Goal: Task Accomplishment & Management: Use online tool/utility

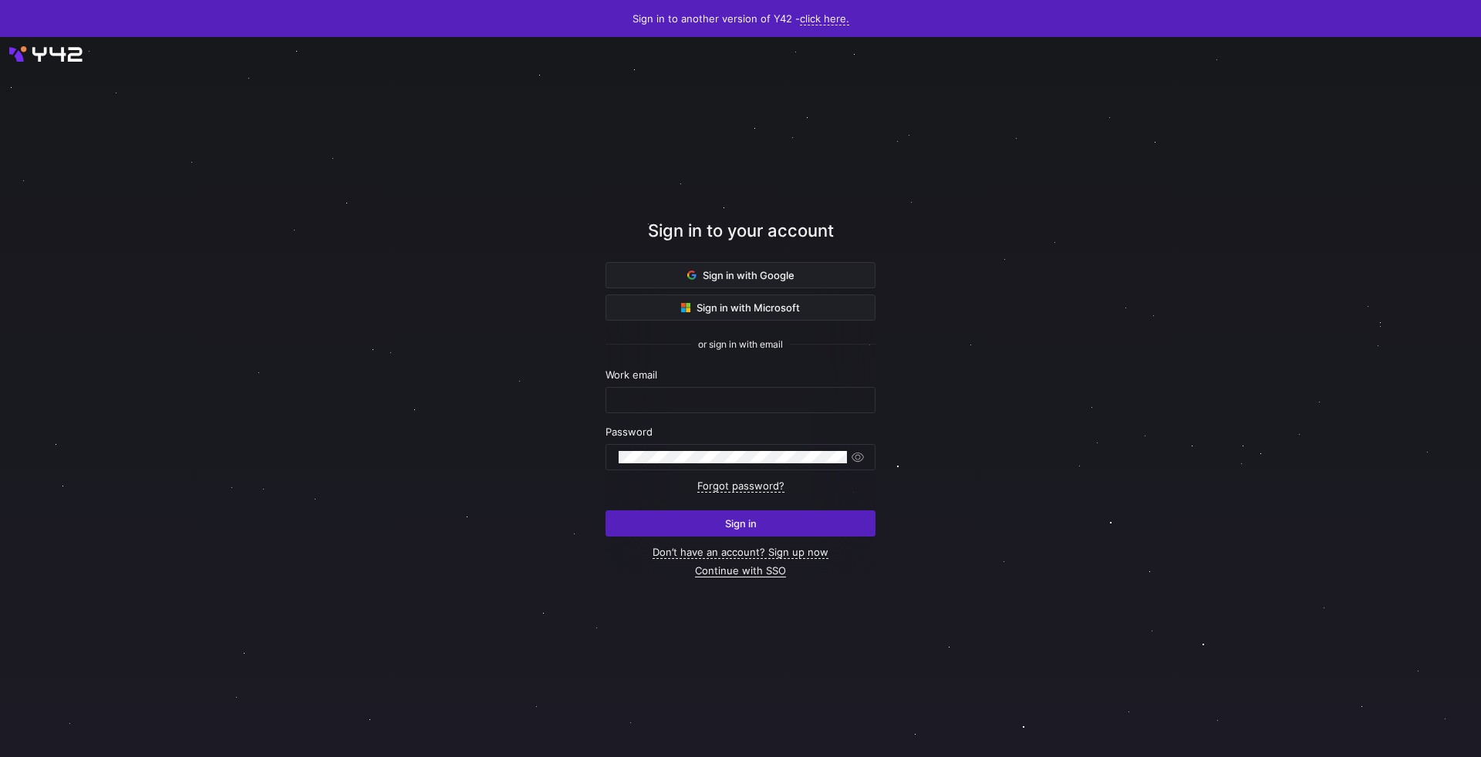
click at [727, 575] on link "Continue with SSO" at bounding box center [740, 571] width 91 height 13
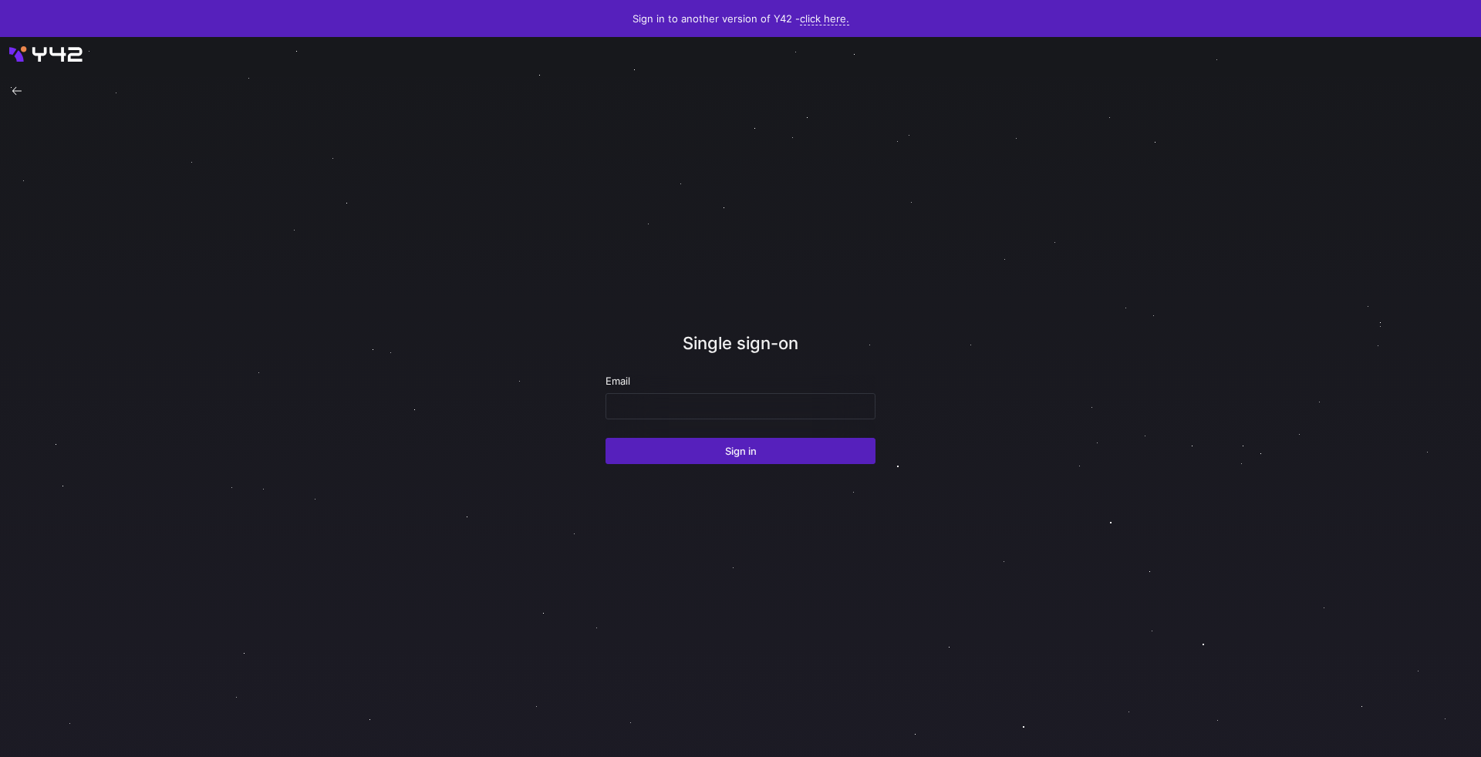
click at [695, 391] on div "Email" at bounding box center [740, 397] width 270 height 45
click at [673, 414] on div at bounding box center [741, 406] width 244 height 25
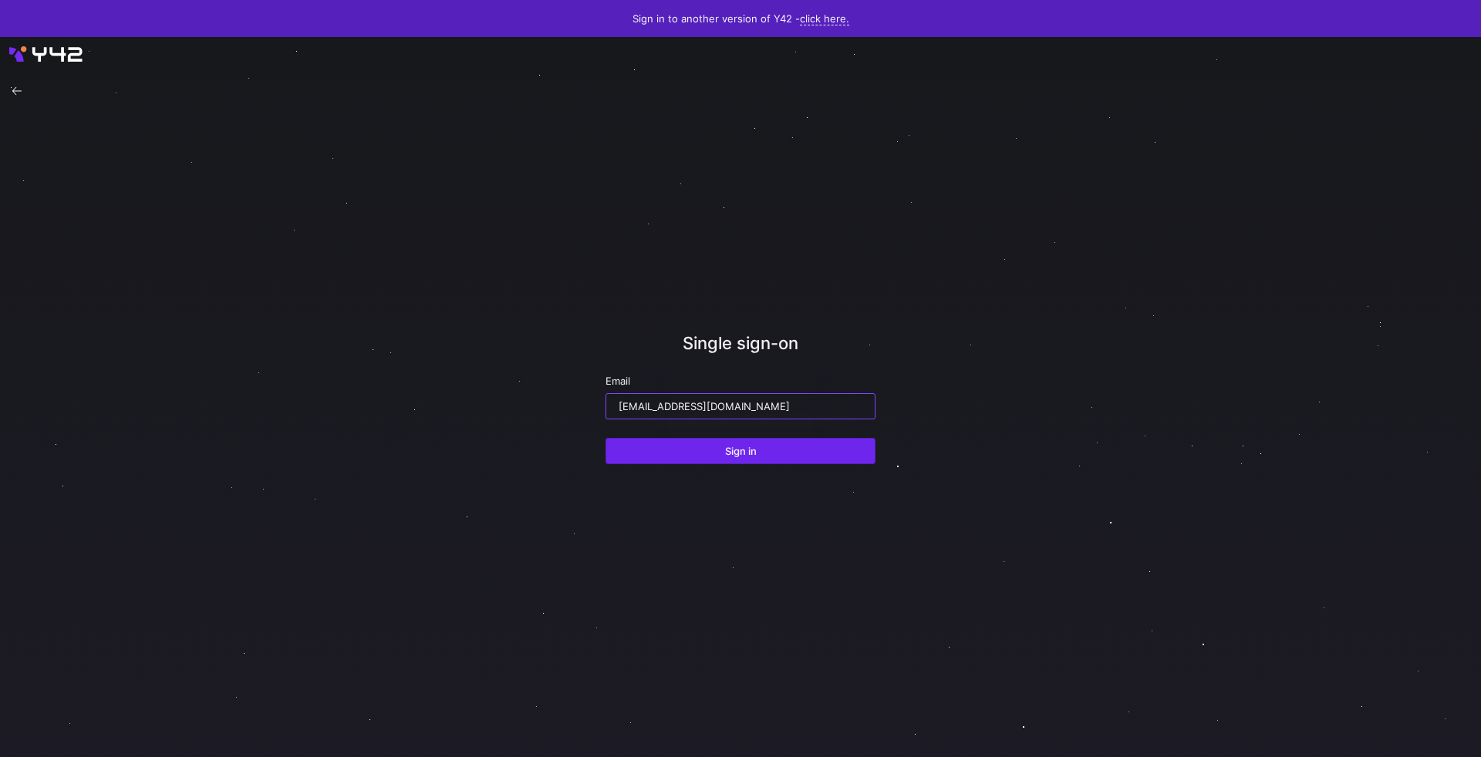
type input "lriggs@modular.com"
click at [672, 448] on span "submit" at bounding box center [740, 451] width 268 height 25
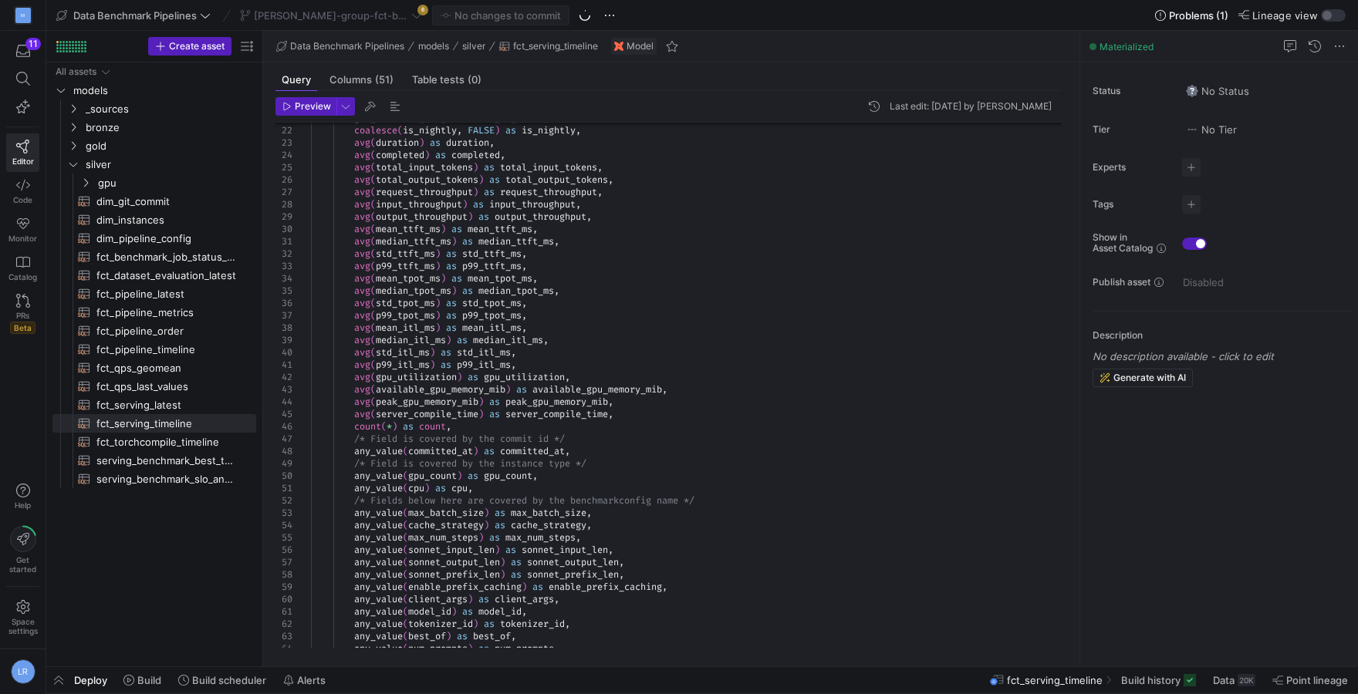
click at [673, 544] on div "any_value ( sonnet_input_len ) as sonnet_input_len ," at bounding box center [692, 550] width 762 height 12
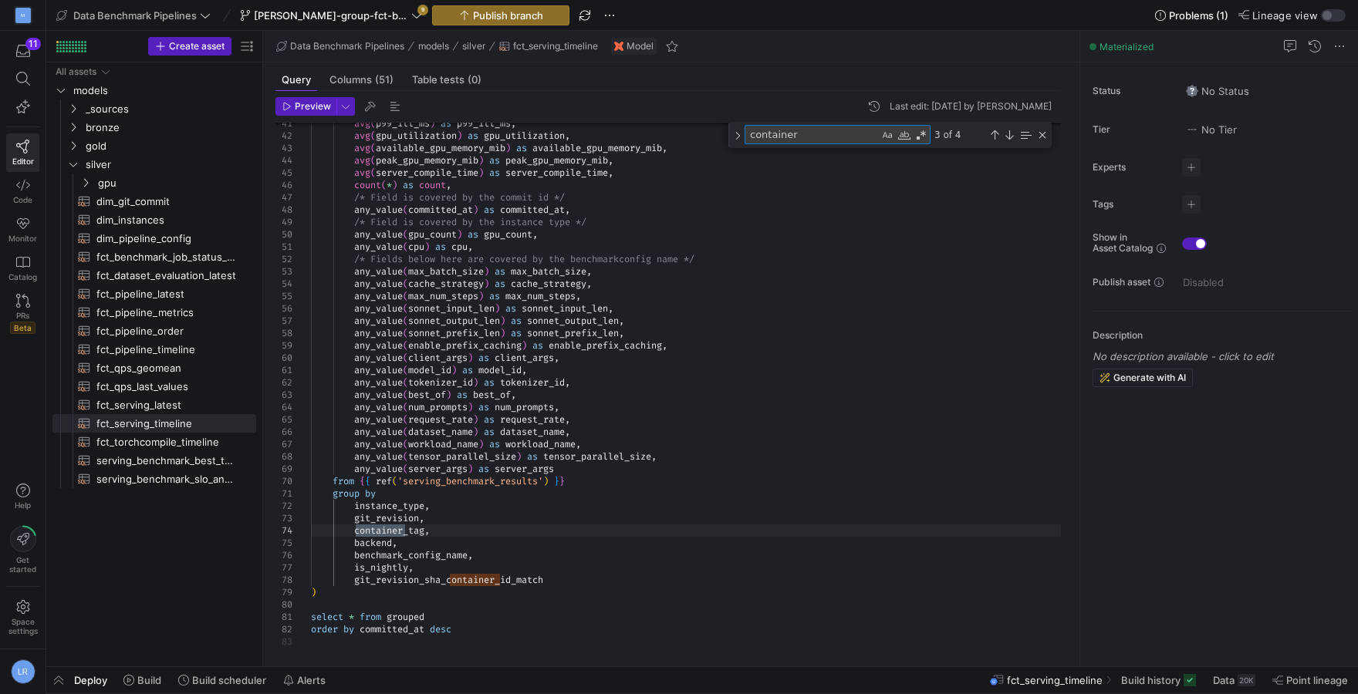
click at [622, 557] on div "benchmark_config_name ," at bounding box center [692, 555] width 762 height 12
click at [468, 488] on div "group by" at bounding box center [692, 493] width 762 height 12
click at [441, 481] on span "'serving_benchmark_results'" at bounding box center [470, 481] width 146 height 12
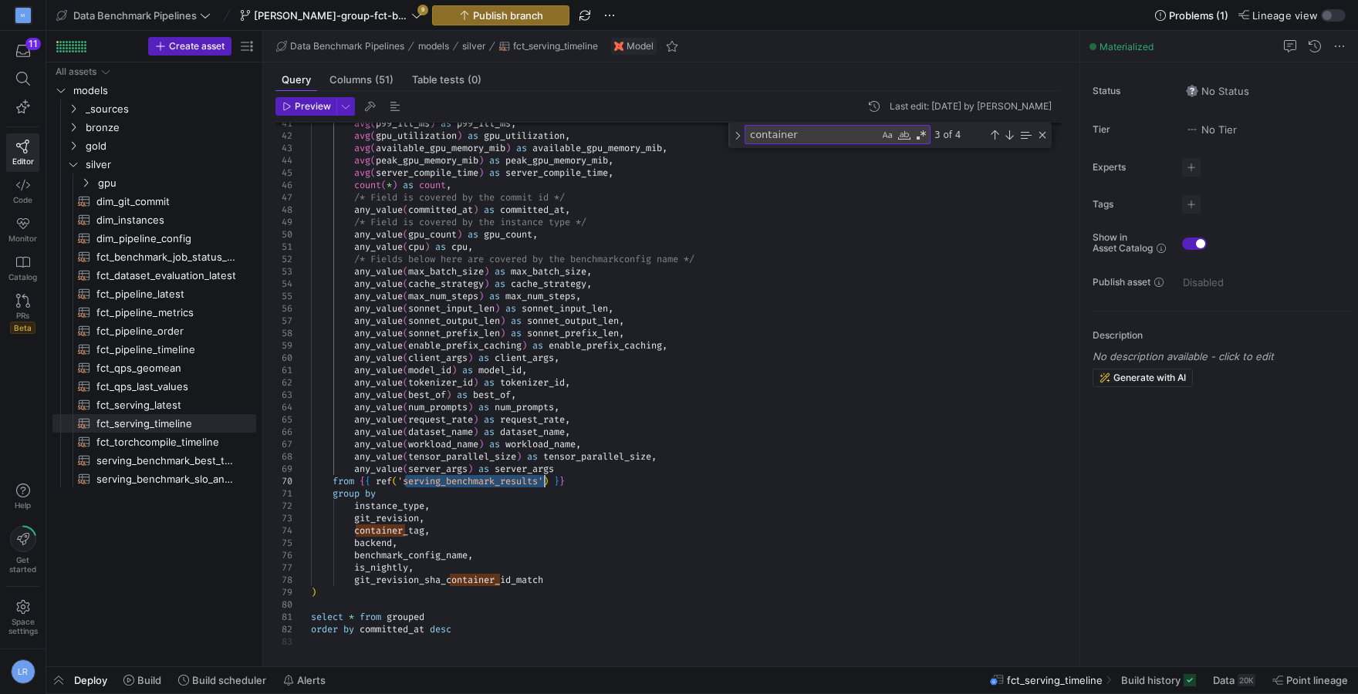
click at [408, 271] on span "(" at bounding box center [405, 271] width 5 height 12
paste textarea "serving_benchmark_results"
type textarea "serving_benchmark_results"
click at [29, 81] on icon at bounding box center [23, 79] width 14 height 14
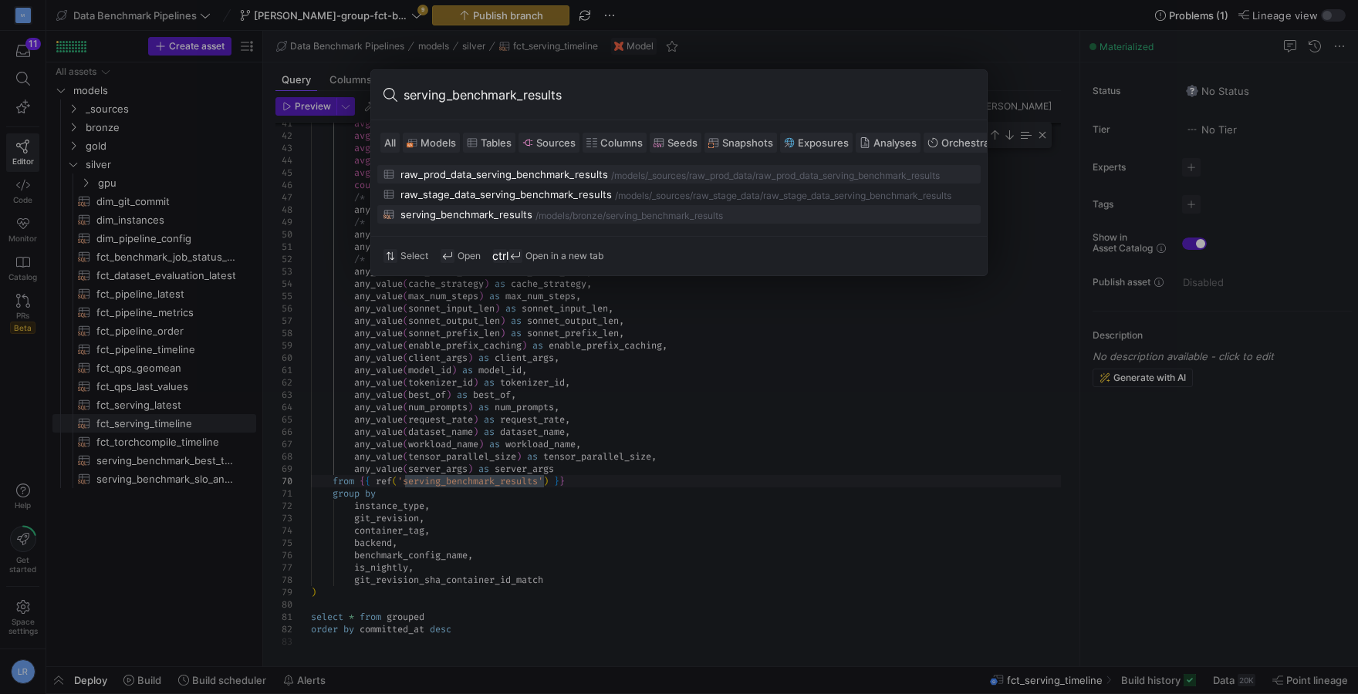
type input "serving_benchmark_results"
click at [713, 214] on div "/serving_benchmark_results" at bounding box center [662, 216] width 120 height 11
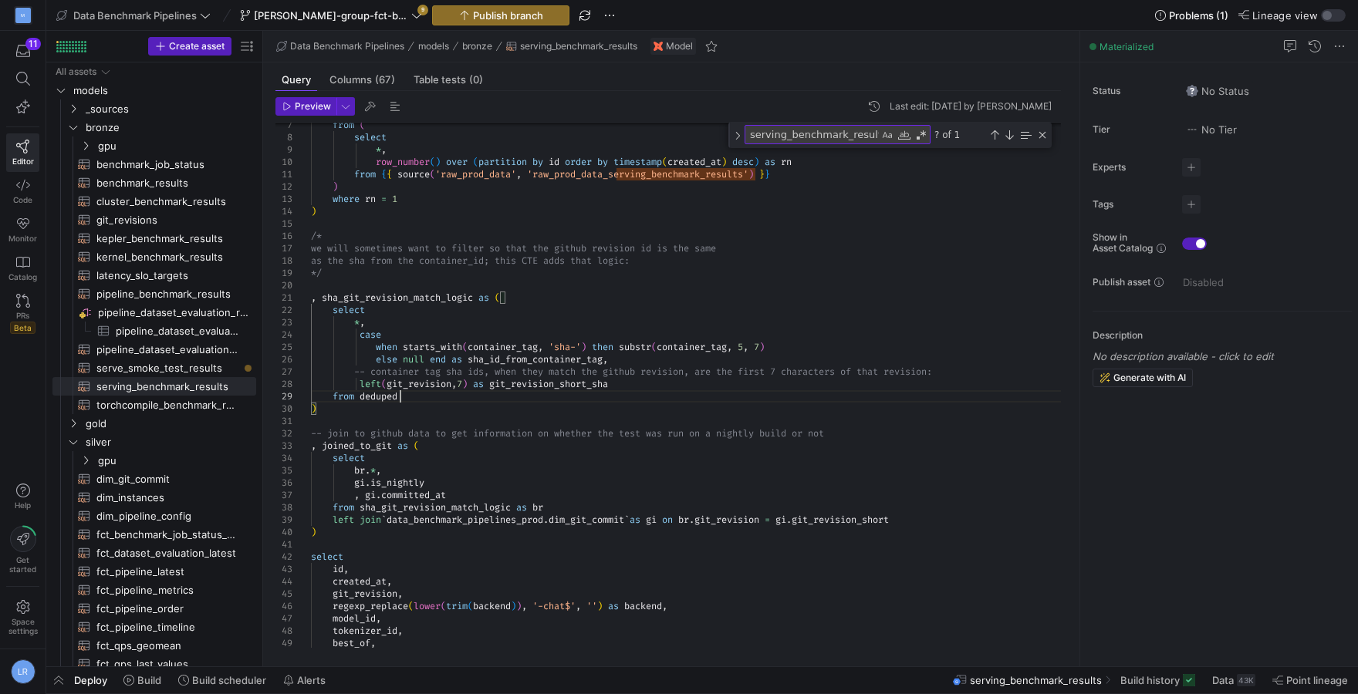
click at [569, 395] on div "from deduped" at bounding box center [692, 396] width 762 height 12
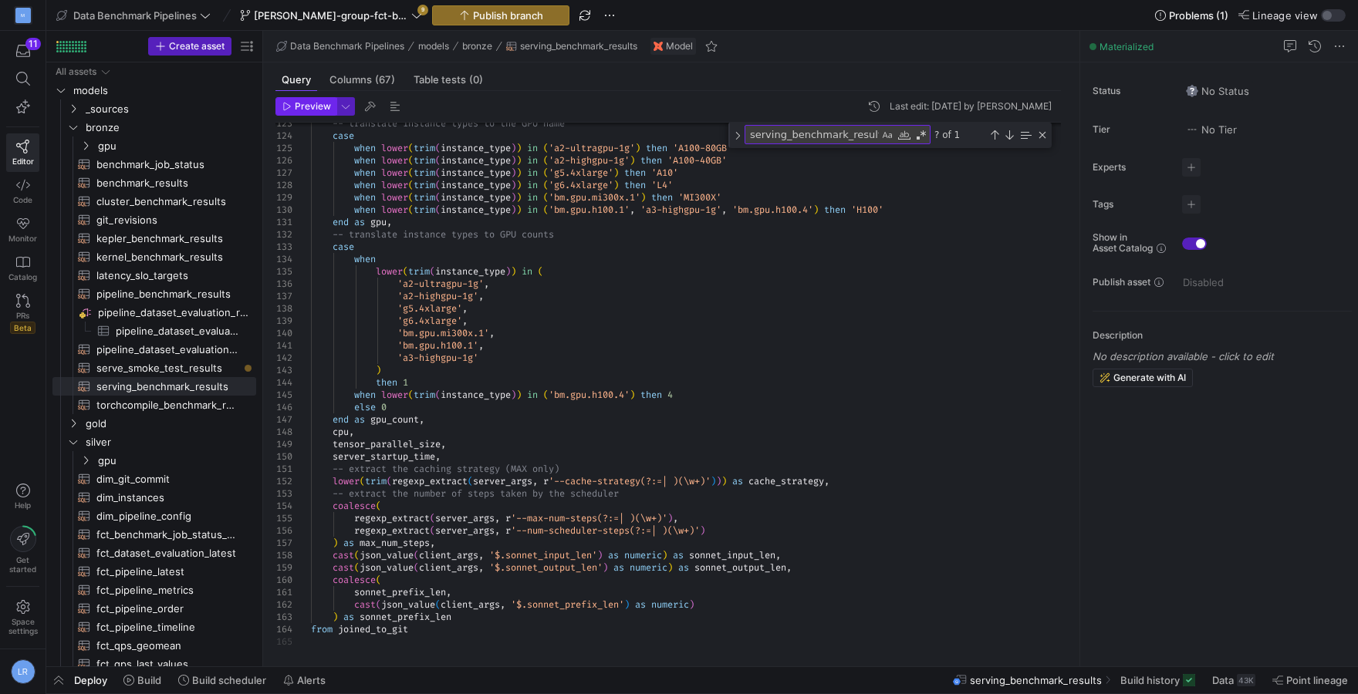
click at [316, 108] on span "Preview" at bounding box center [313, 106] width 36 height 11
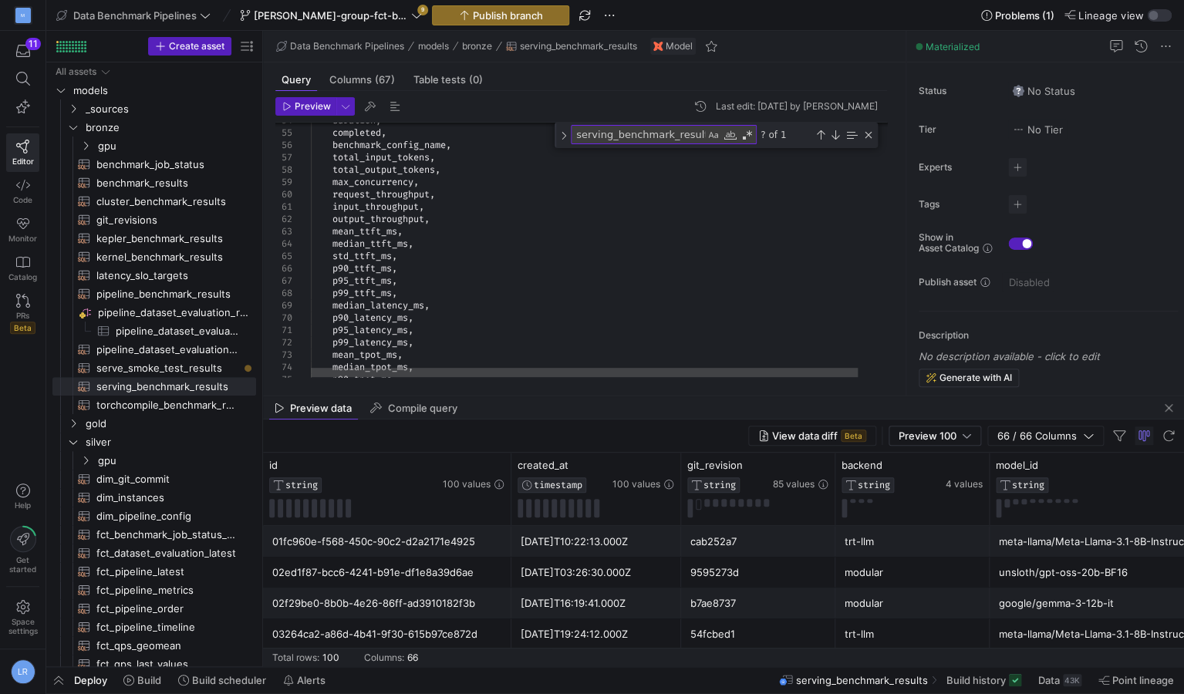
click at [625, 138] on textarea "serving_benchmark_results" at bounding box center [638, 135] width 133 height 18
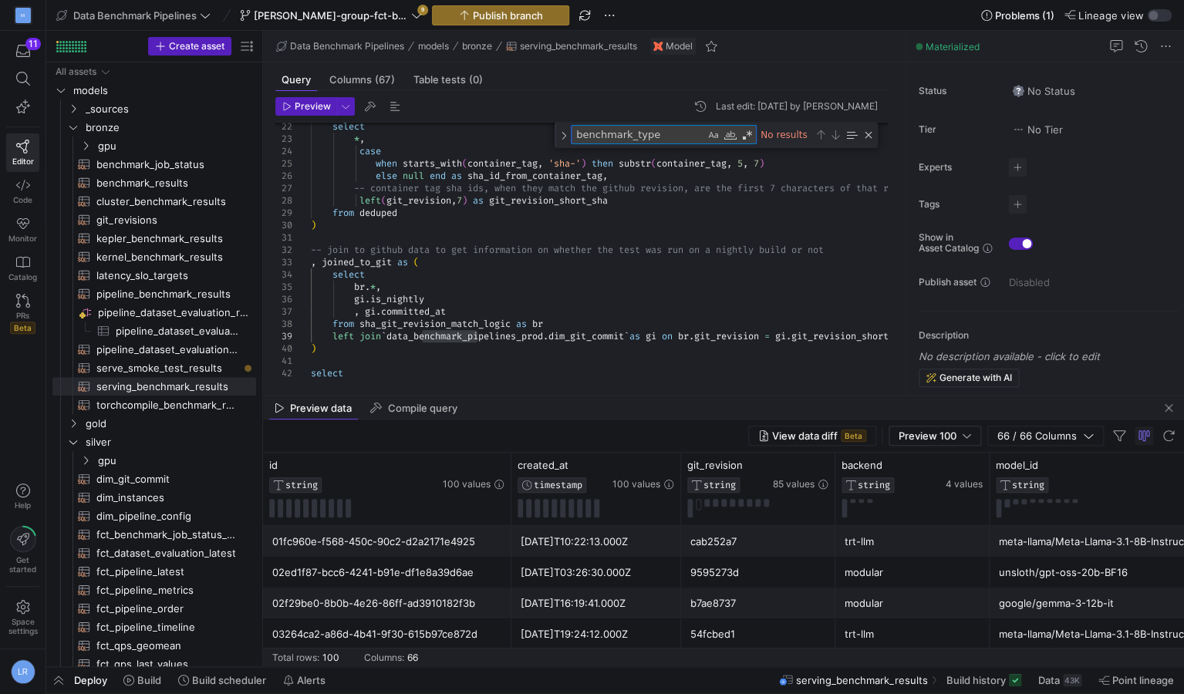
type textarea "benchmark_type"
click at [515, 230] on div ")" at bounding box center [646, 225] width 671 height 12
click at [149, 388] on span "serving_benchmark_results​​​​​​​​​​" at bounding box center [167, 387] width 142 height 18
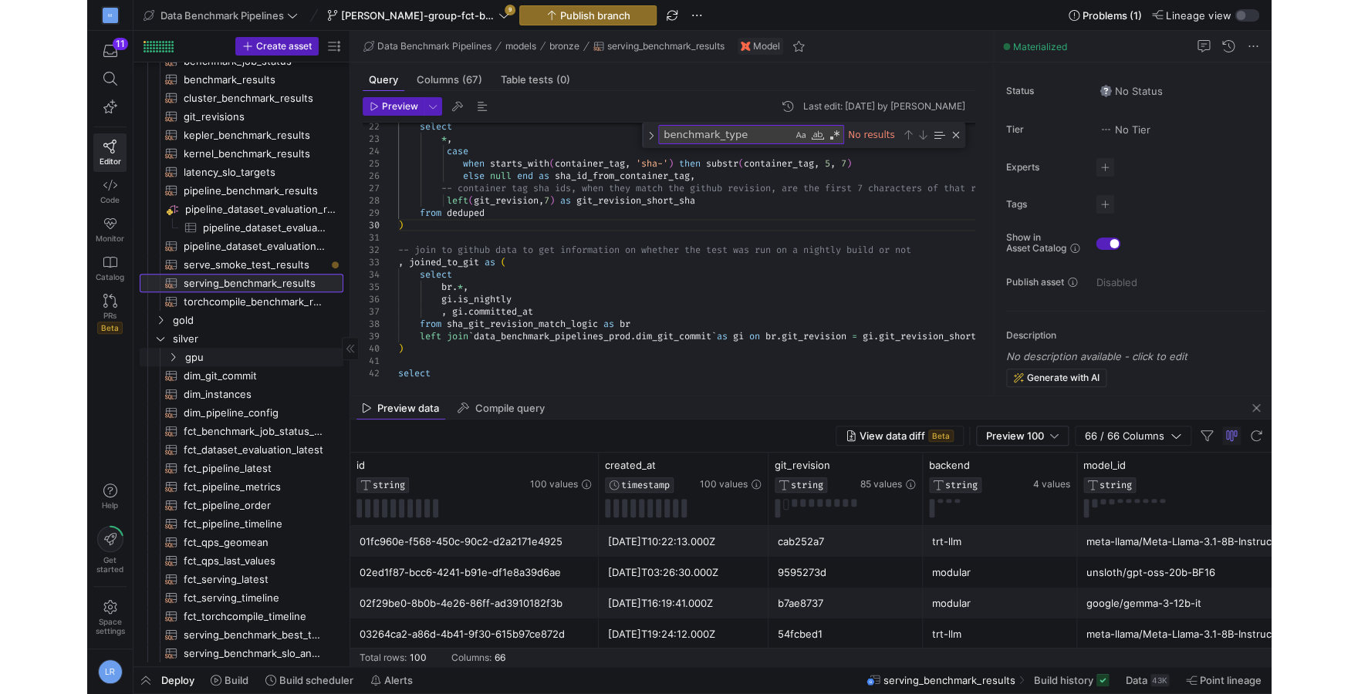
scroll to position [99, 0]
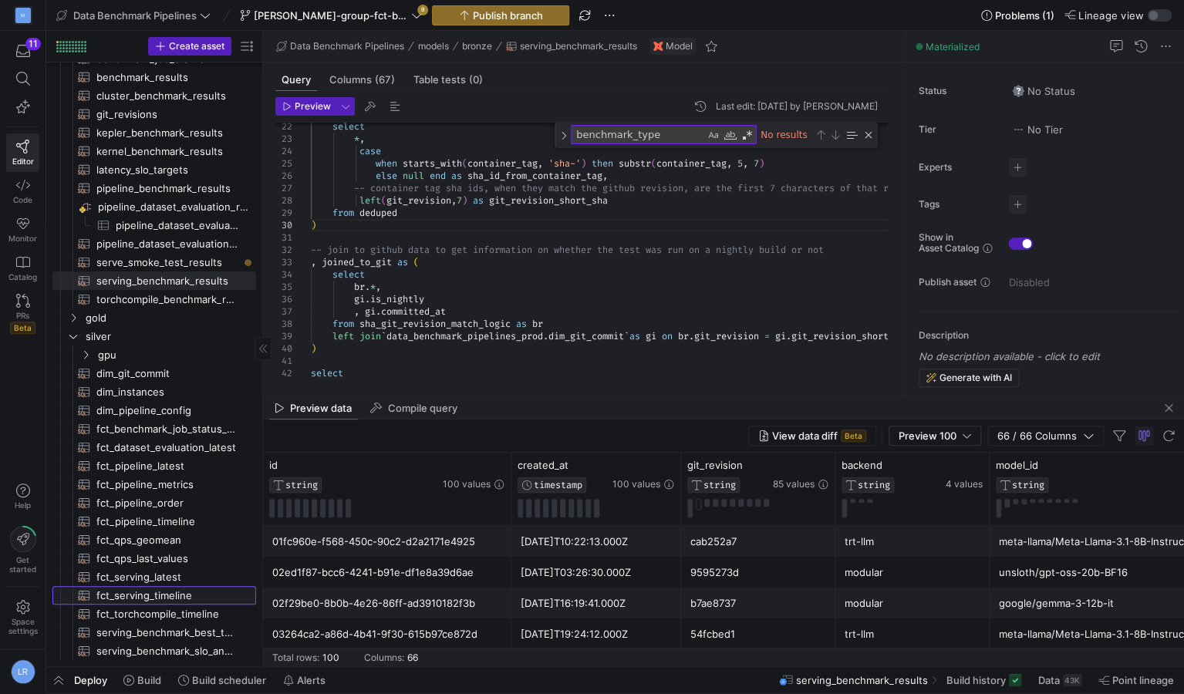
click at [151, 595] on span "fct_serving_timeline​​​​​​​​​​" at bounding box center [167, 596] width 142 height 18
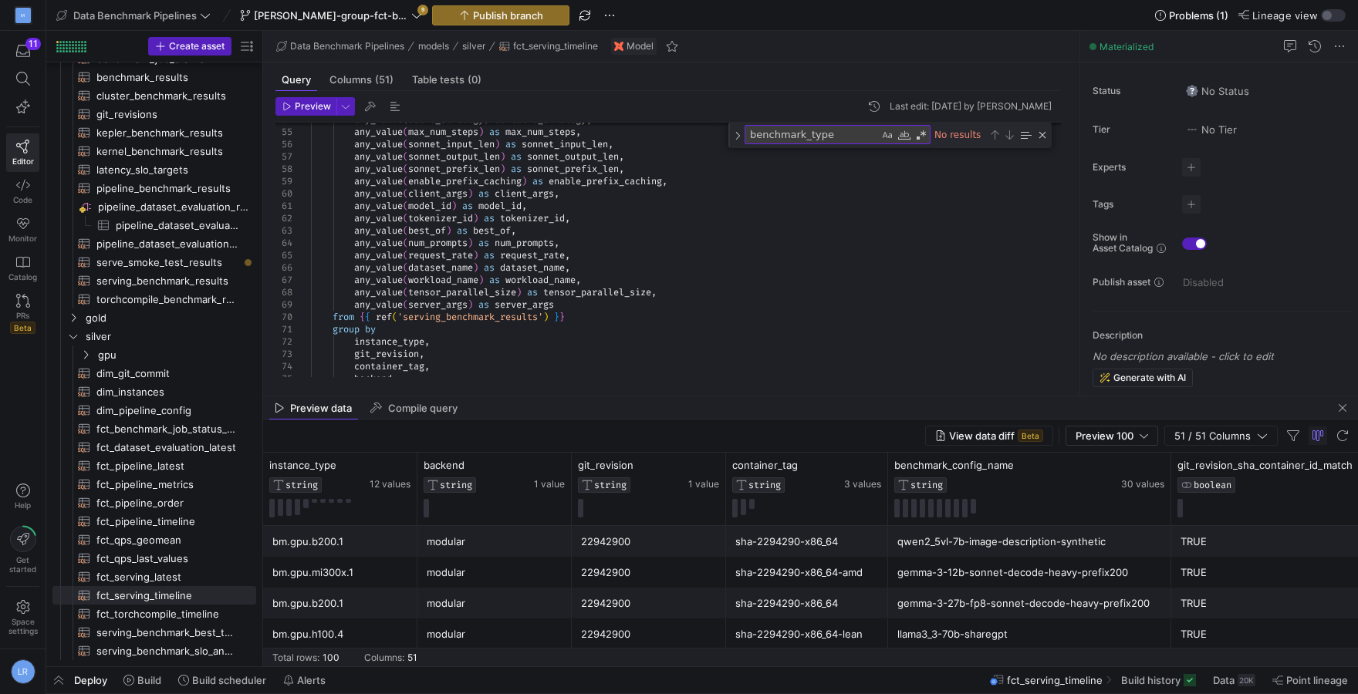
click at [0, 0] on div at bounding box center [0, 0] width 0 height 0
click at [455, 319] on span "'serving_benchmark_results'" at bounding box center [470, 317] width 146 height 12
click at [16, 90] on span at bounding box center [23, 79] width 32 height 26
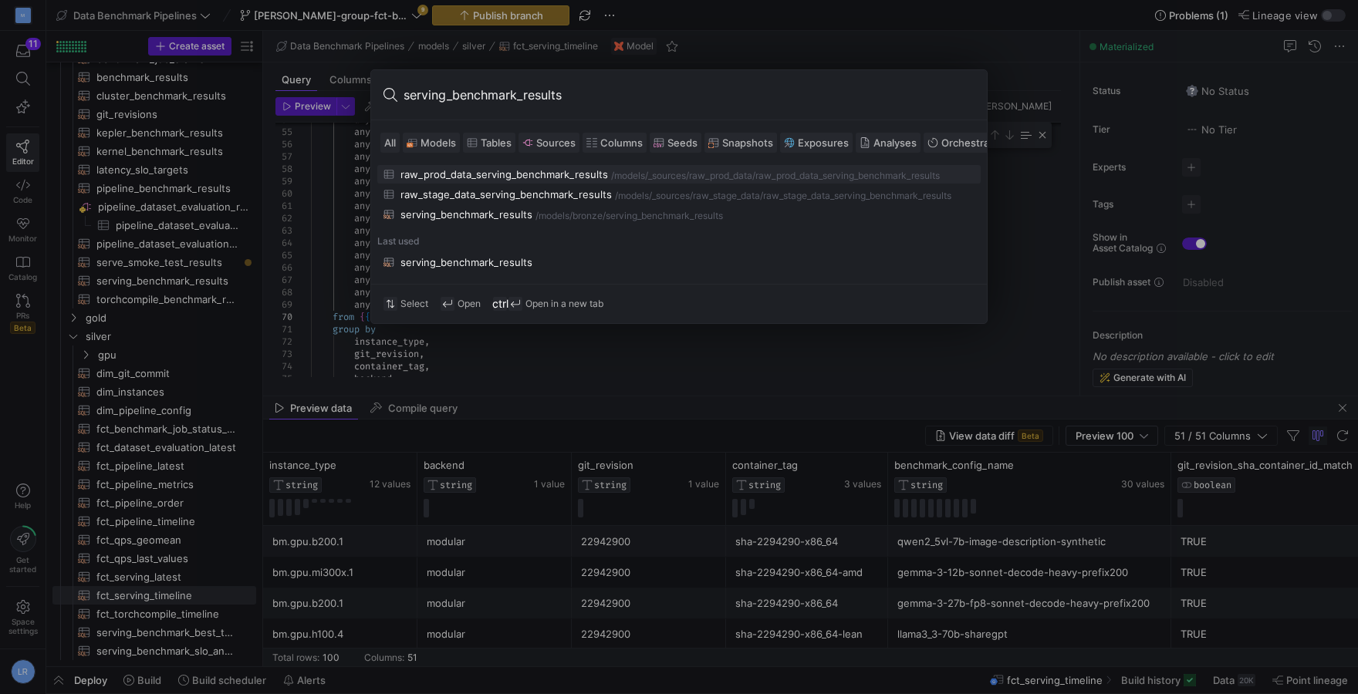
type input "serving_benchmark_results"
click at [684, 173] on div "_sources/raw_prod_data" at bounding box center [700, 175] width 104 height 11
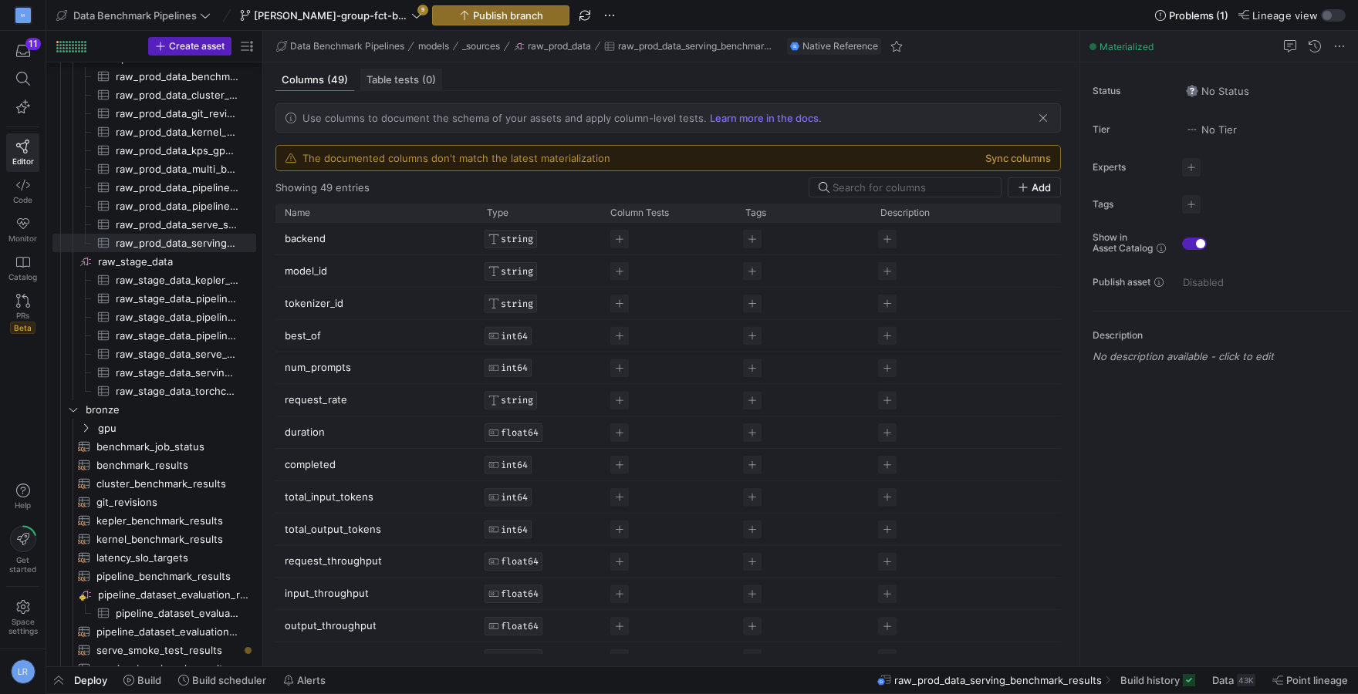
click at [396, 79] on span "Table tests (0)" at bounding box center [400, 80] width 69 height 10
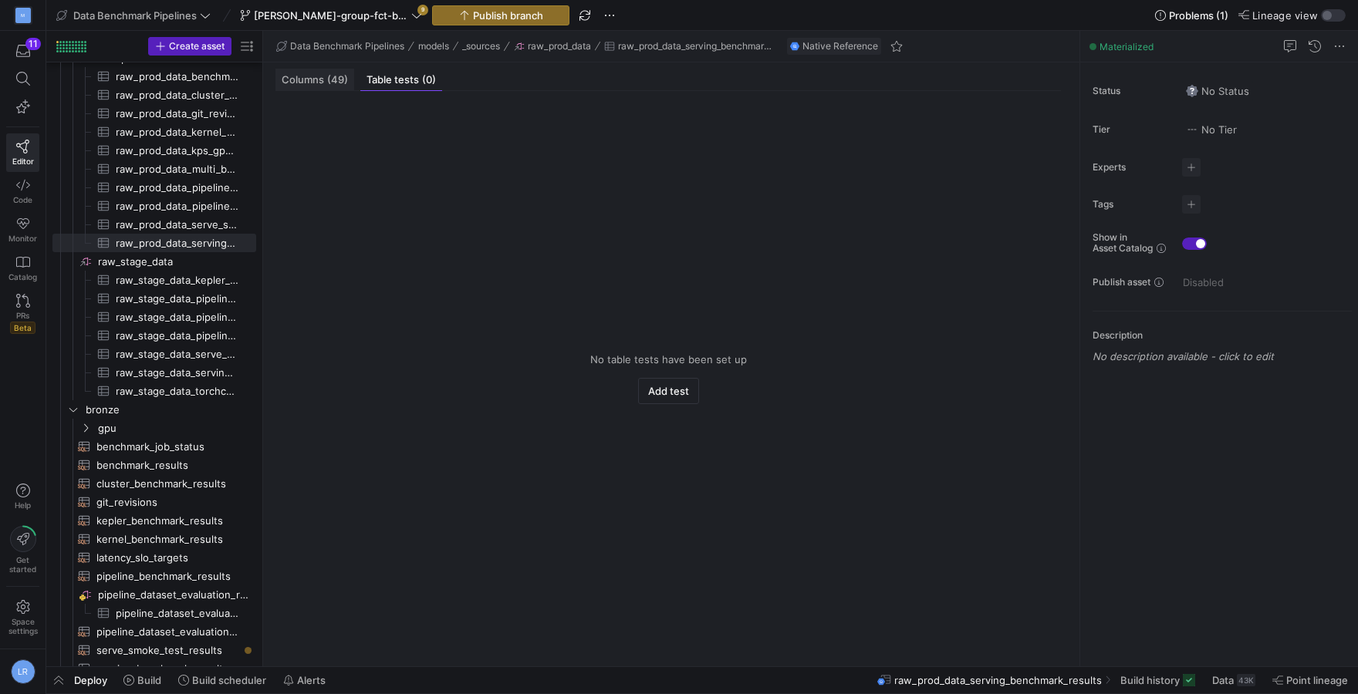
click at [315, 83] on span "Columns (49)" at bounding box center [315, 80] width 66 height 10
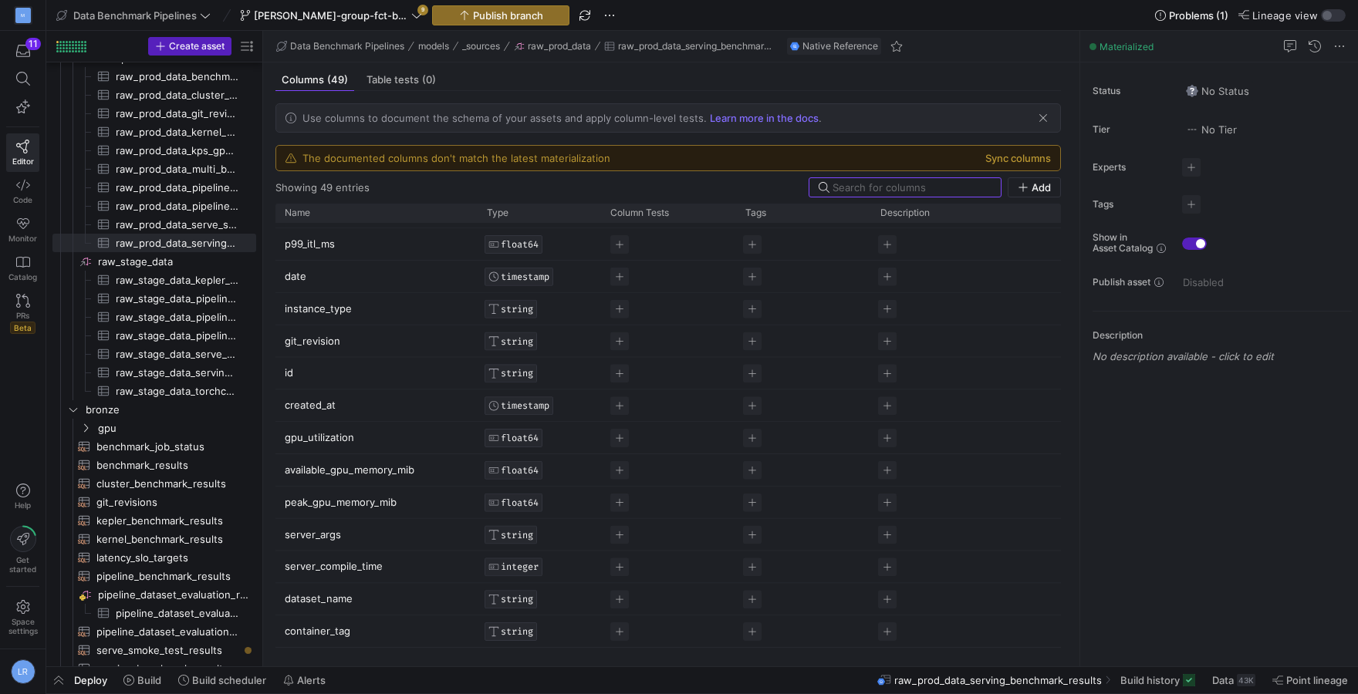
scroll to position [1149, 0]
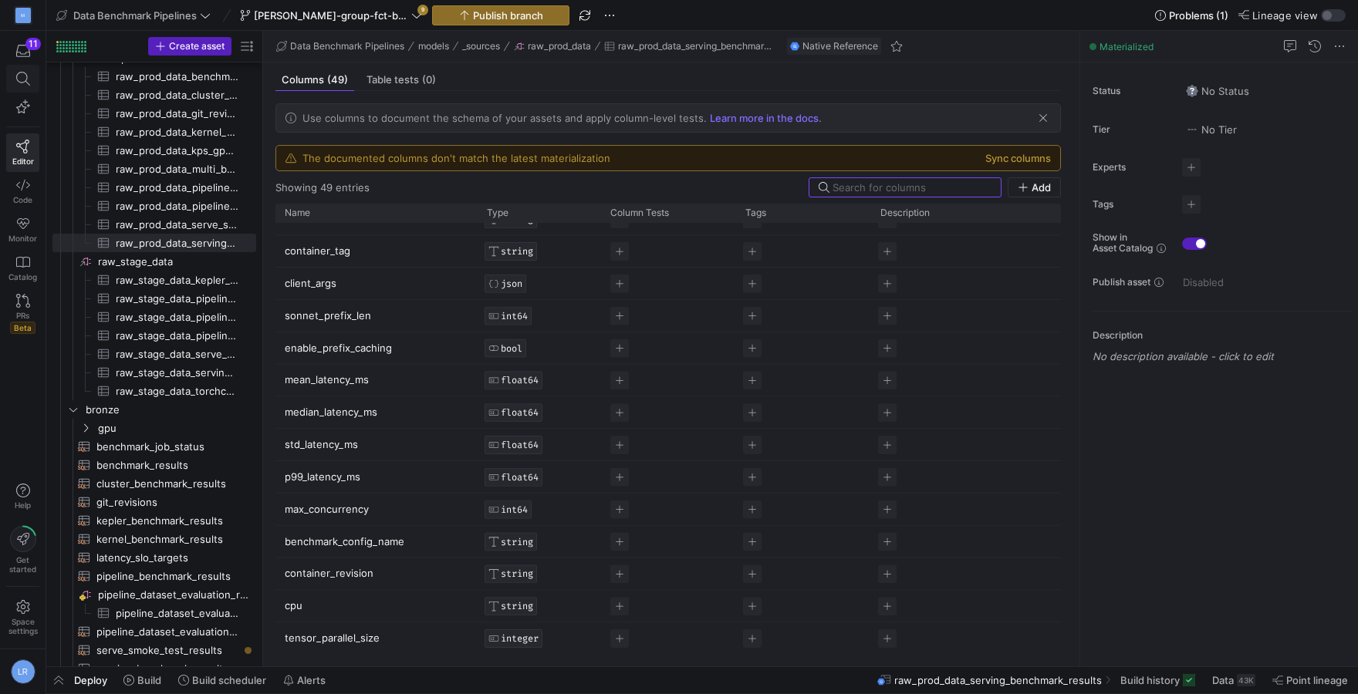
click at [18, 87] on span at bounding box center [23, 79] width 32 height 26
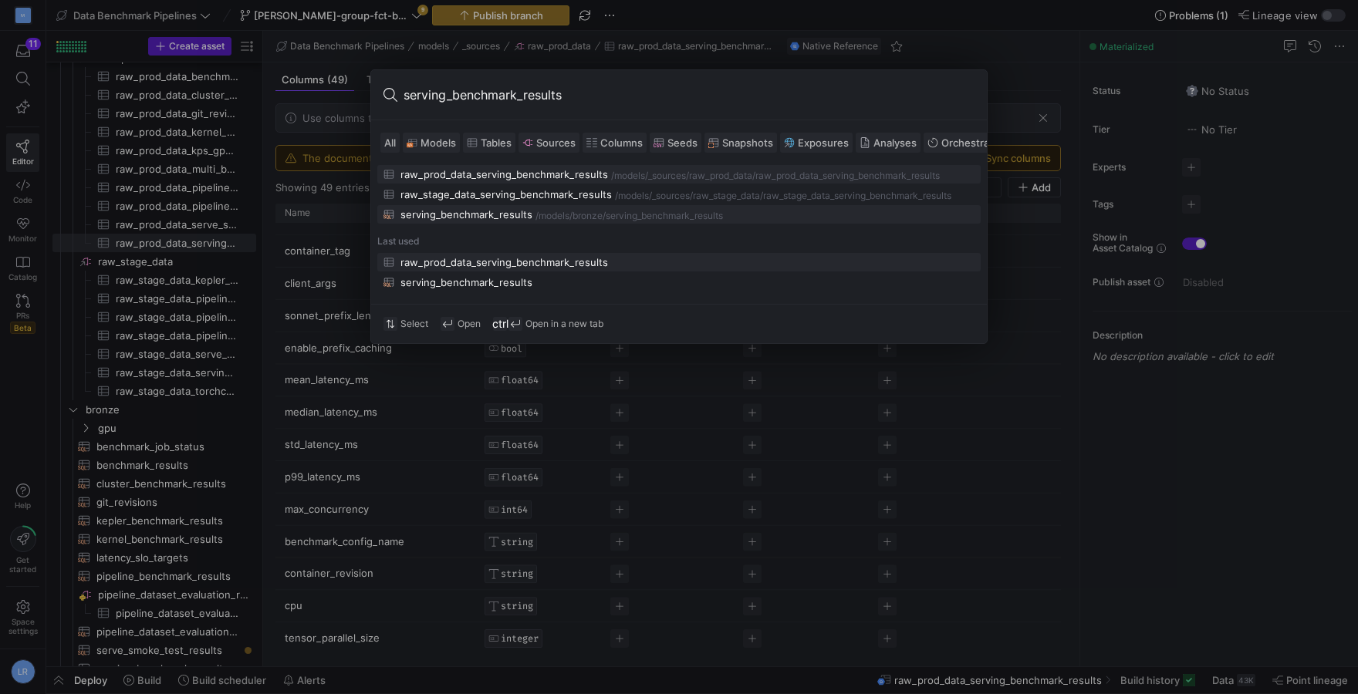
type input "serving_benchmark_results"
click at [845, 218] on div "/models/ bronze /serving_benchmark_results" at bounding box center [754, 216] width 439 height 11
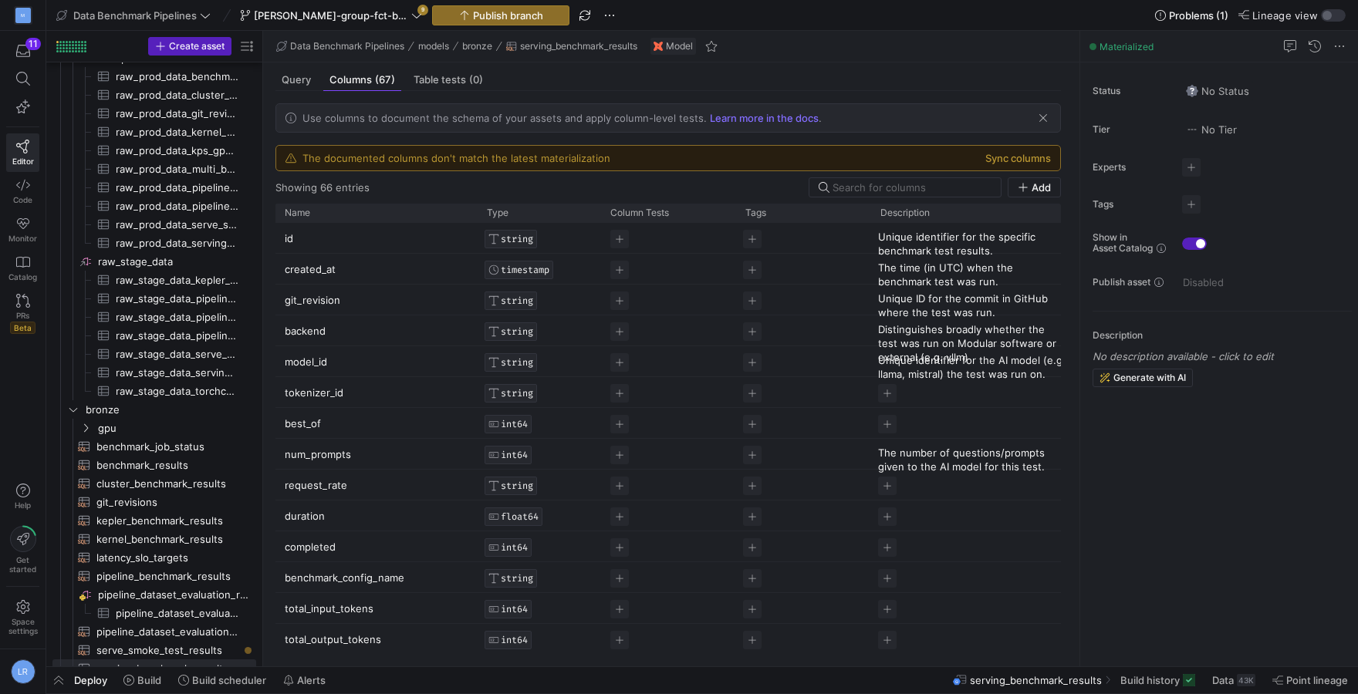
scroll to position [118, 0]
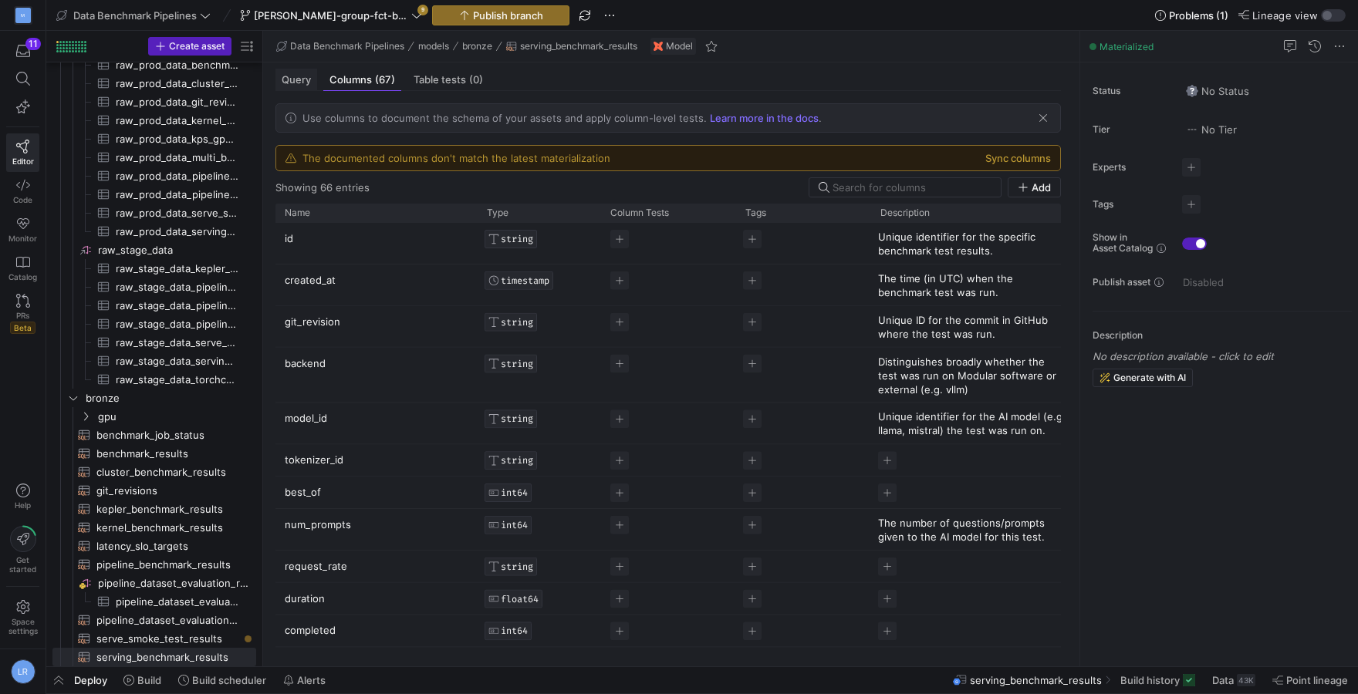
click at [312, 81] on div "Query" at bounding box center [296, 80] width 42 height 22
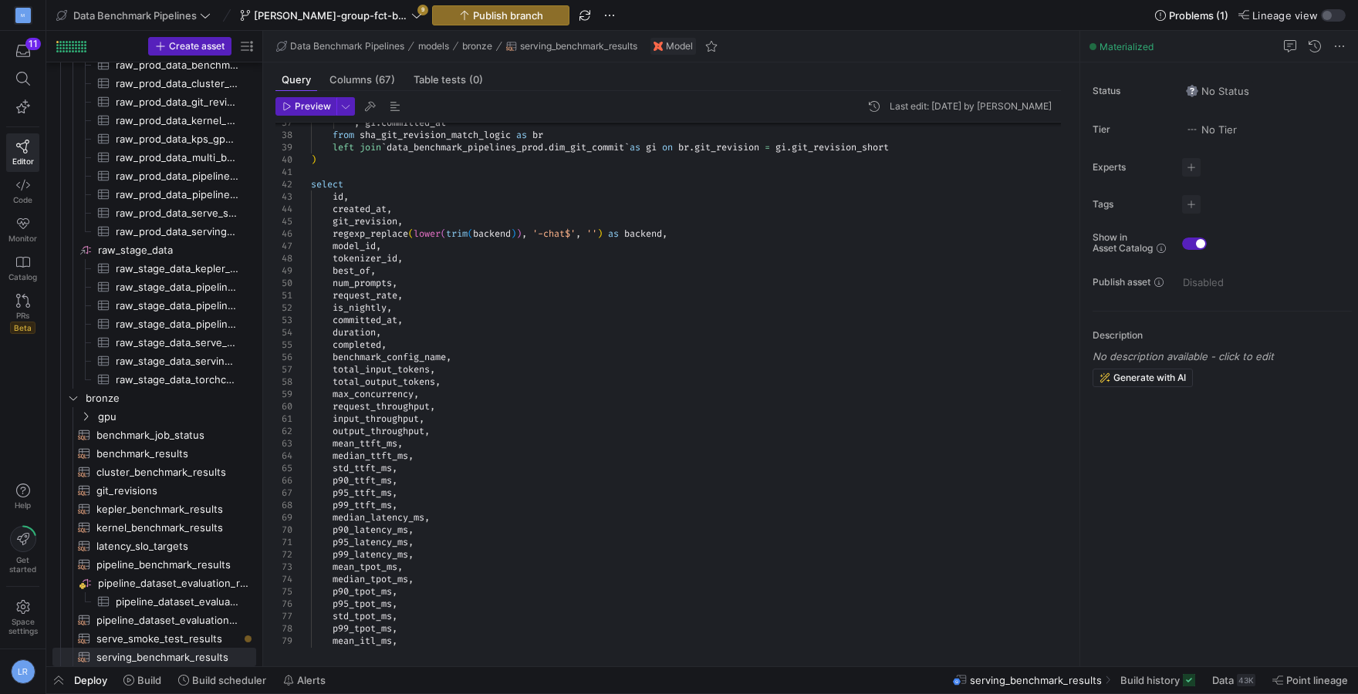
click at [481, 327] on div "duration ," at bounding box center [692, 332] width 762 height 12
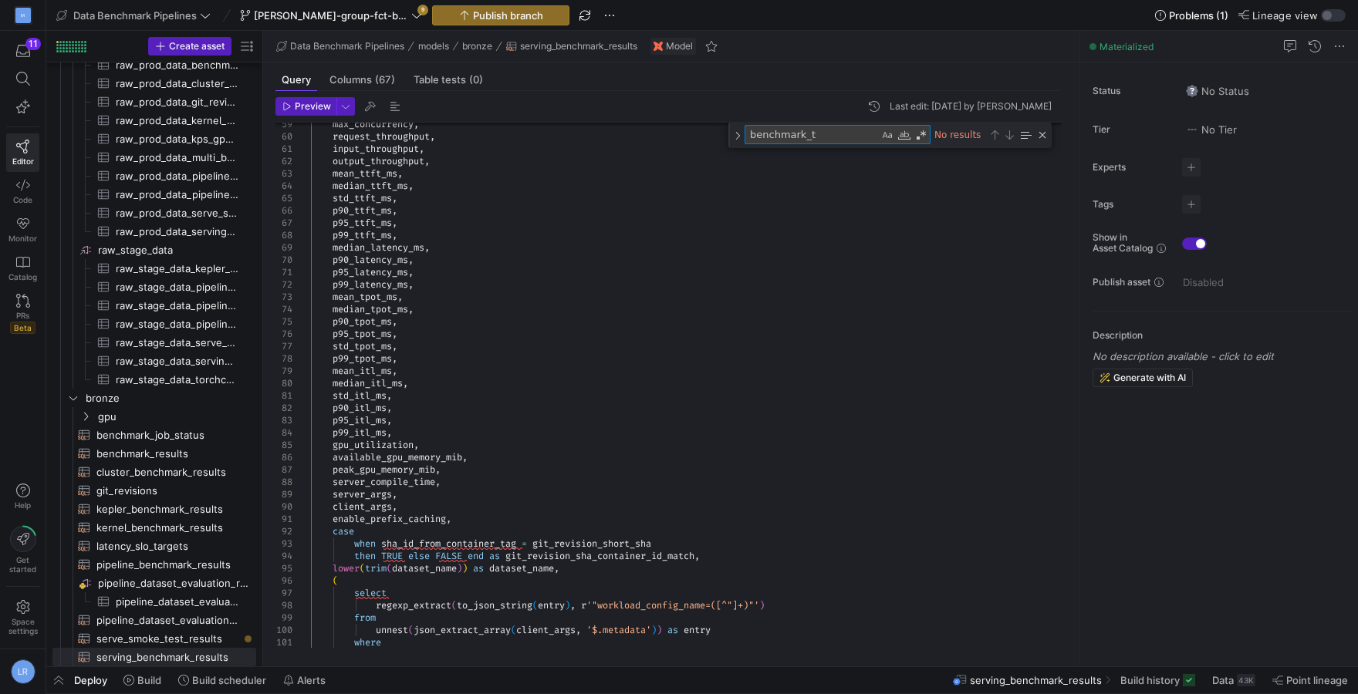
type textarea "benchmark_t"
click at [460, 526] on div "case" at bounding box center [692, 531] width 762 height 12
click at [495, 524] on div "enable_prefix_caching ," at bounding box center [692, 519] width 762 height 12
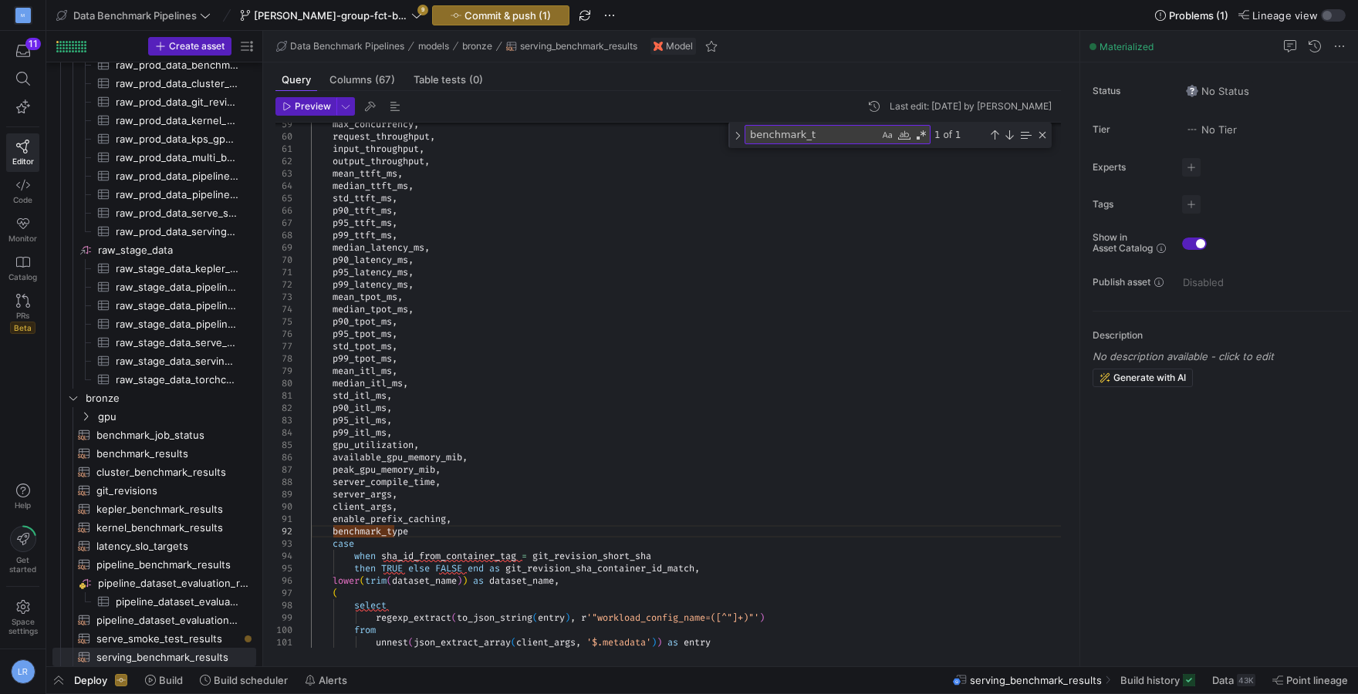
scroll to position [12, 106]
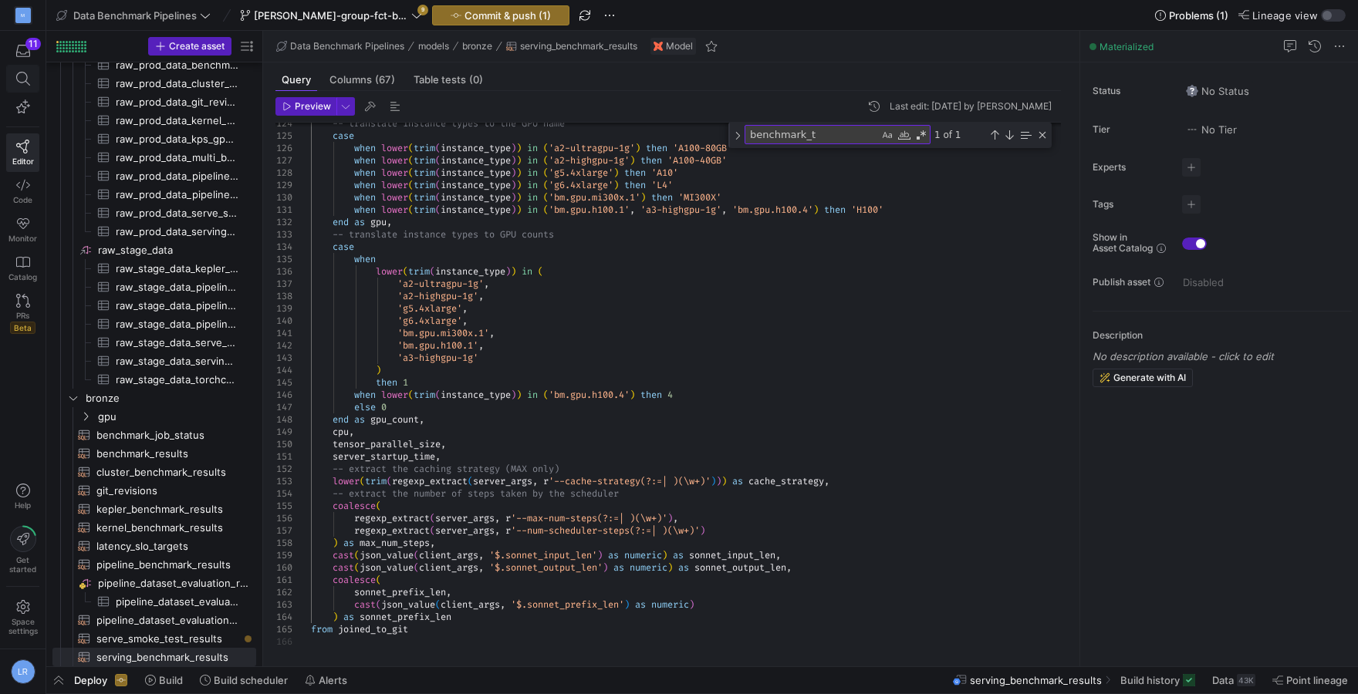
click at [12, 83] on span at bounding box center [23, 79] width 32 height 26
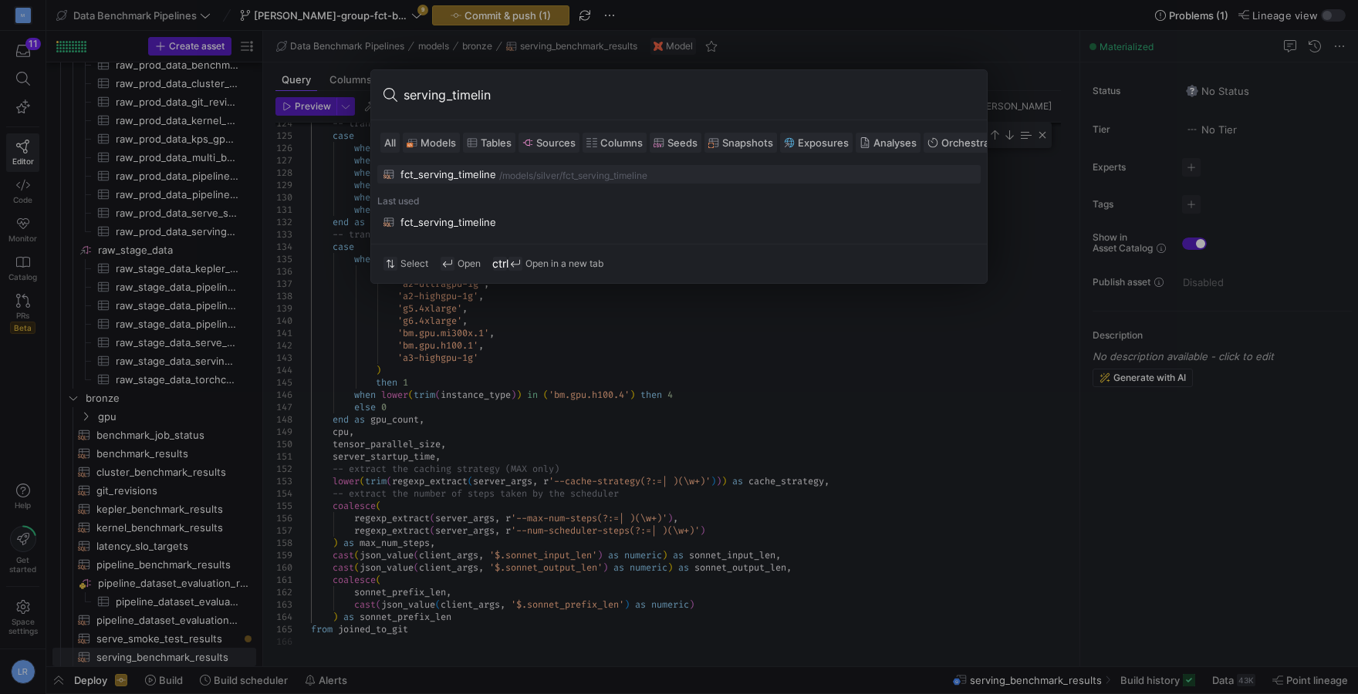
type input "serving_timeline"
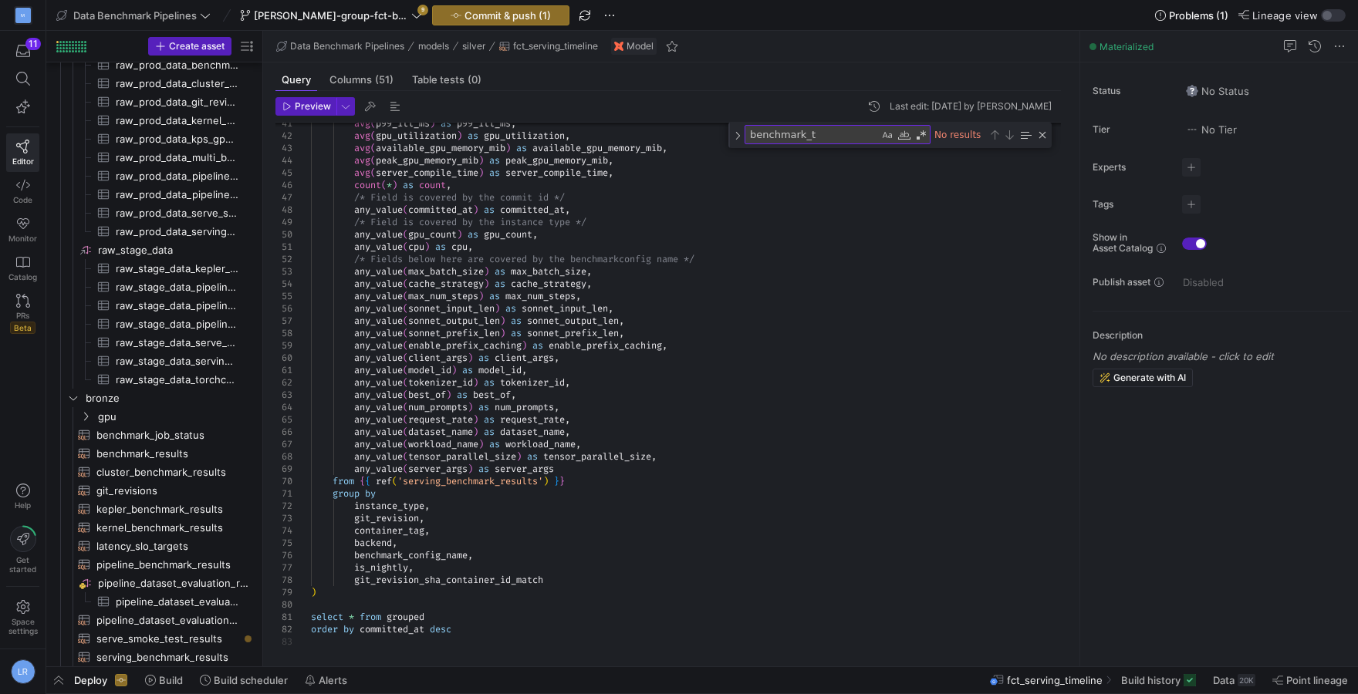
scroll to position [433, 0]
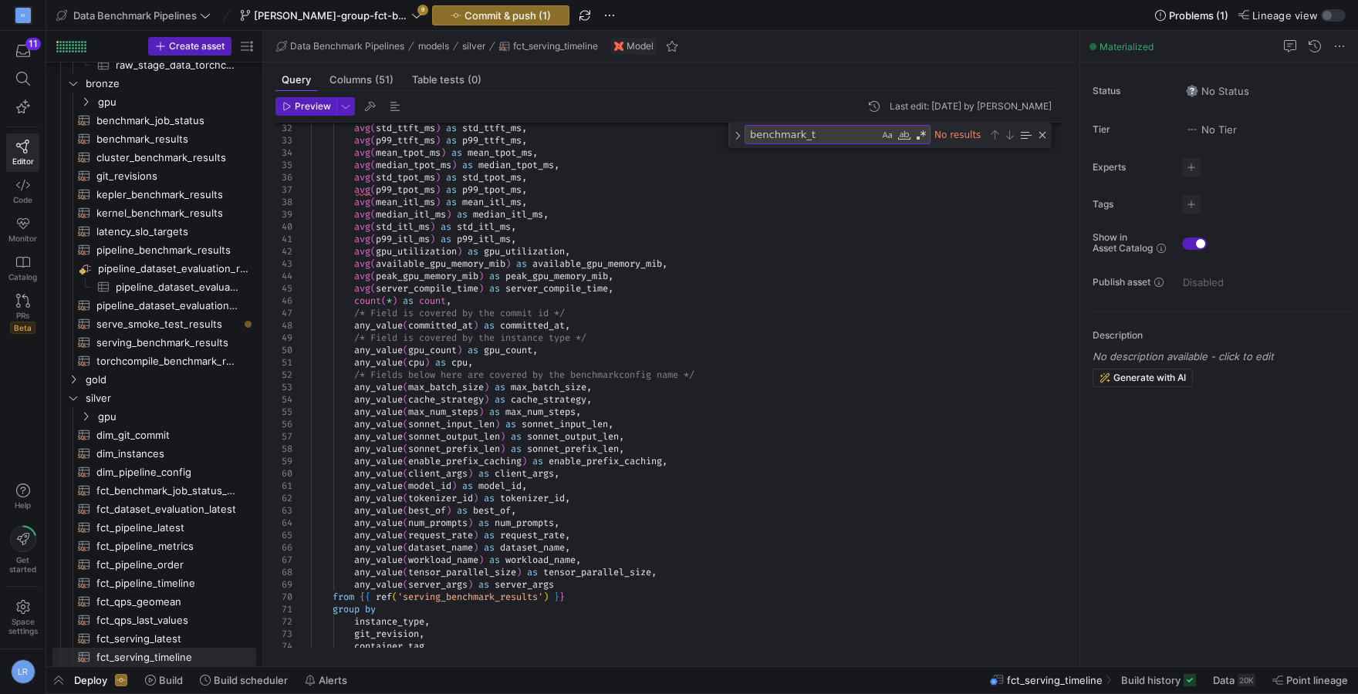
click at [670, 578] on div "avg ( p99_itl_ms ) as p99_itl_ms , avg ( gpu_utilization ) as gpu_utilization ,…" at bounding box center [692, 233] width 762 height 1062
click at [647, 578] on span "tensor_parallel_size" at bounding box center [597, 572] width 108 height 12
click at [601, 582] on div "any_value ( server_args ) as server_args" at bounding box center [692, 584] width 762 height 12
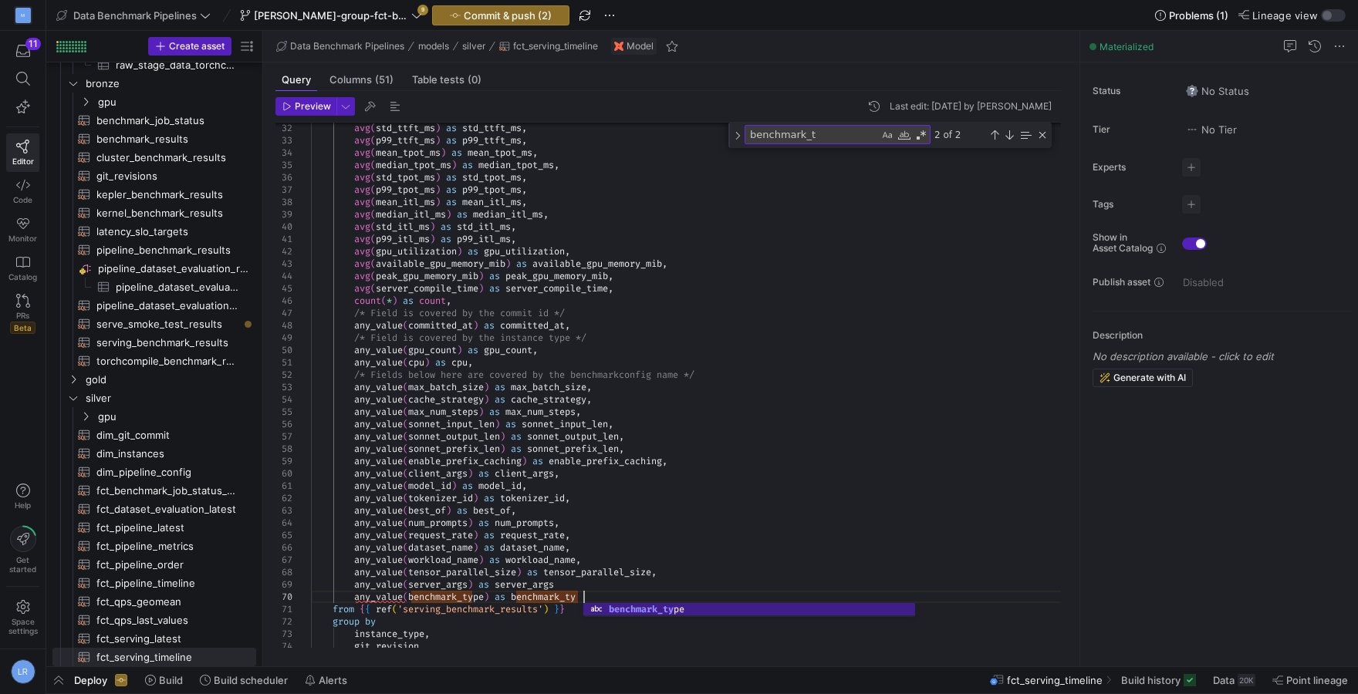
scroll to position [111, 283]
click at [599, 592] on div "any_value ( benchmark_type ) as benchmark_type" at bounding box center [692, 597] width 762 height 12
click at [582, 582] on div "any_value ( server_args ) as server_args" at bounding box center [692, 584] width 762 height 12
click at [616, 601] on div "any_value ( benchmark_type ) as benchmark_type" at bounding box center [692, 597] width 762 height 12
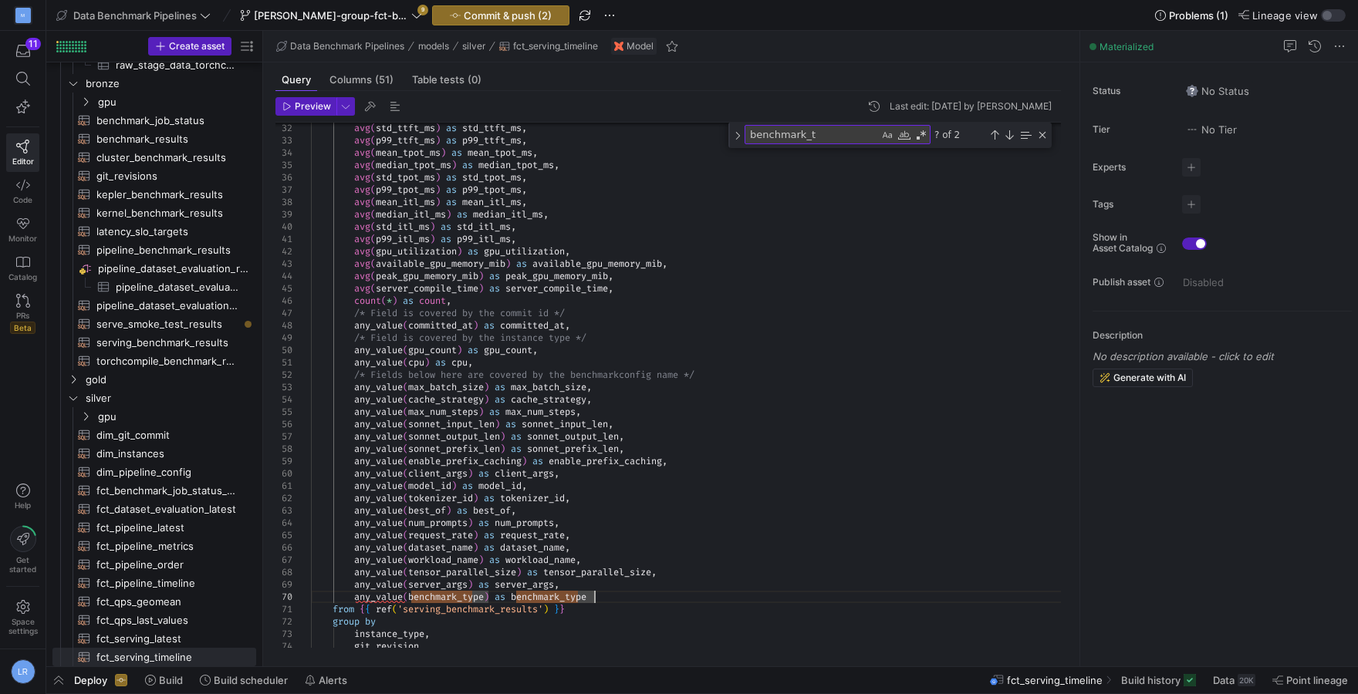
scroll to position [111, 288]
click at [591, 454] on span "sonnet_prefix_len" at bounding box center [573, 449] width 92 height 12
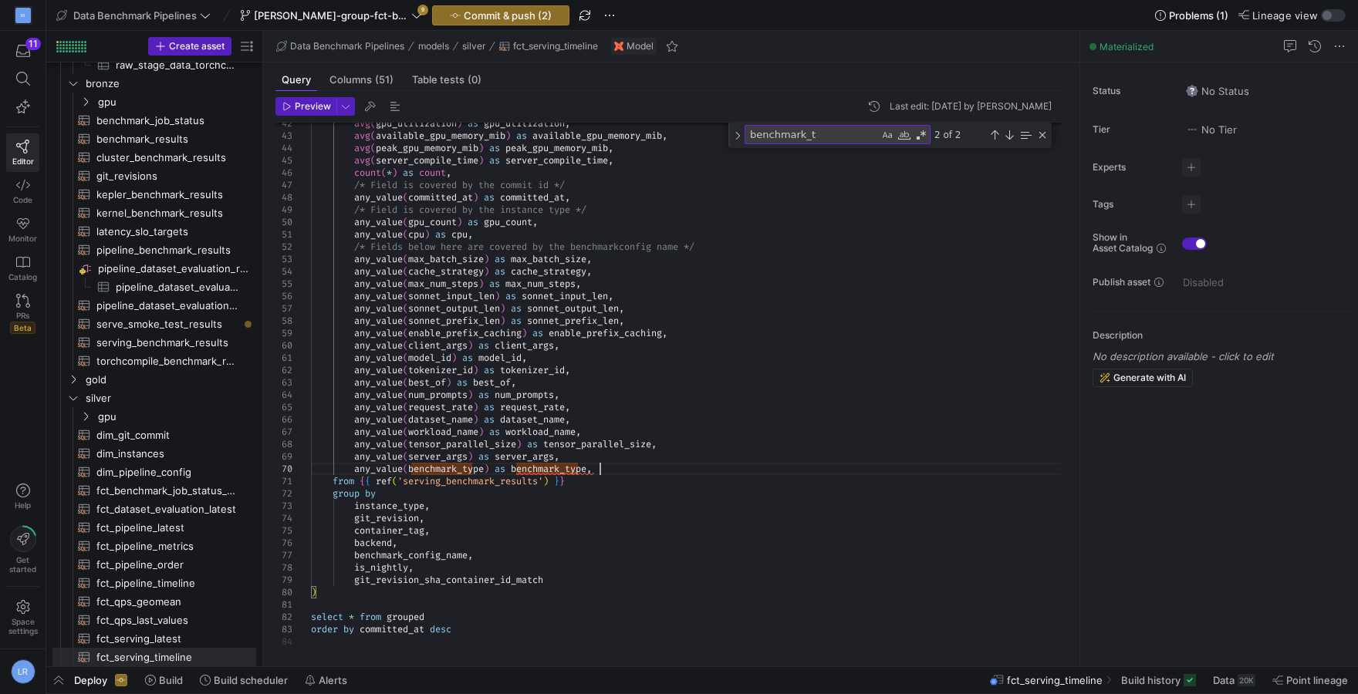
click at [619, 470] on div "any_value ( benchmark_type ) as benchmark_type ," at bounding box center [692, 469] width 762 height 12
click at [636, 521] on div "git_revision ," at bounding box center [692, 518] width 762 height 12
click at [576, 469] on span "benchmark_type" at bounding box center [549, 469] width 76 height 12
click at [555, 470] on span "benchmark_type" at bounding box center [549, 469] width 76 height 12
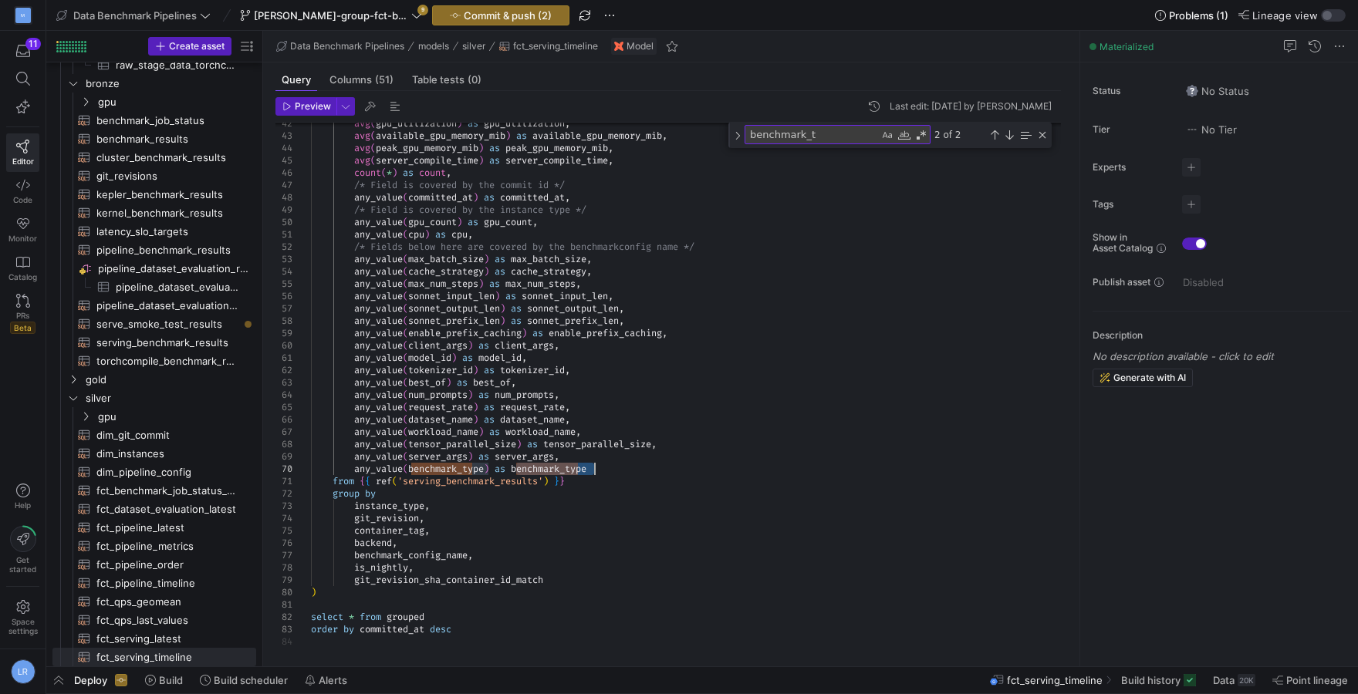
click at [555, 470] on span "benchmark_type" at bounding box center [549, 469] width 76 height 12
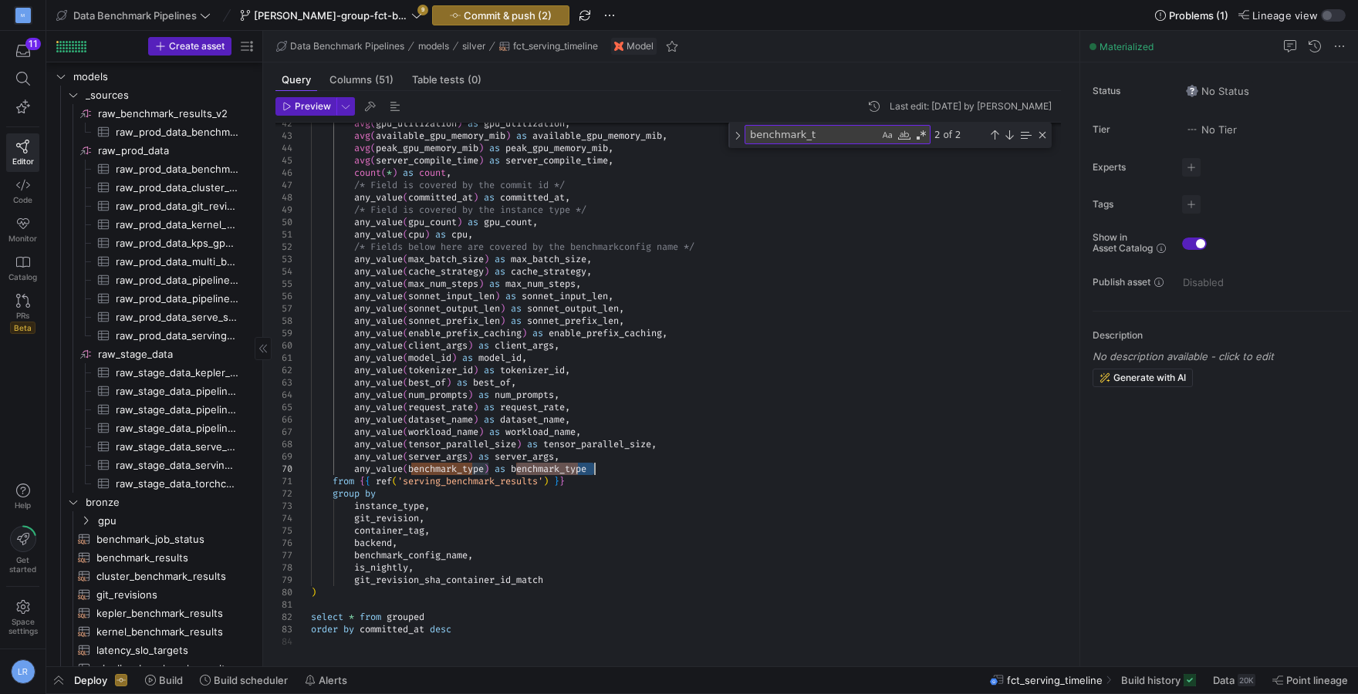
scroll to position [0, 0]
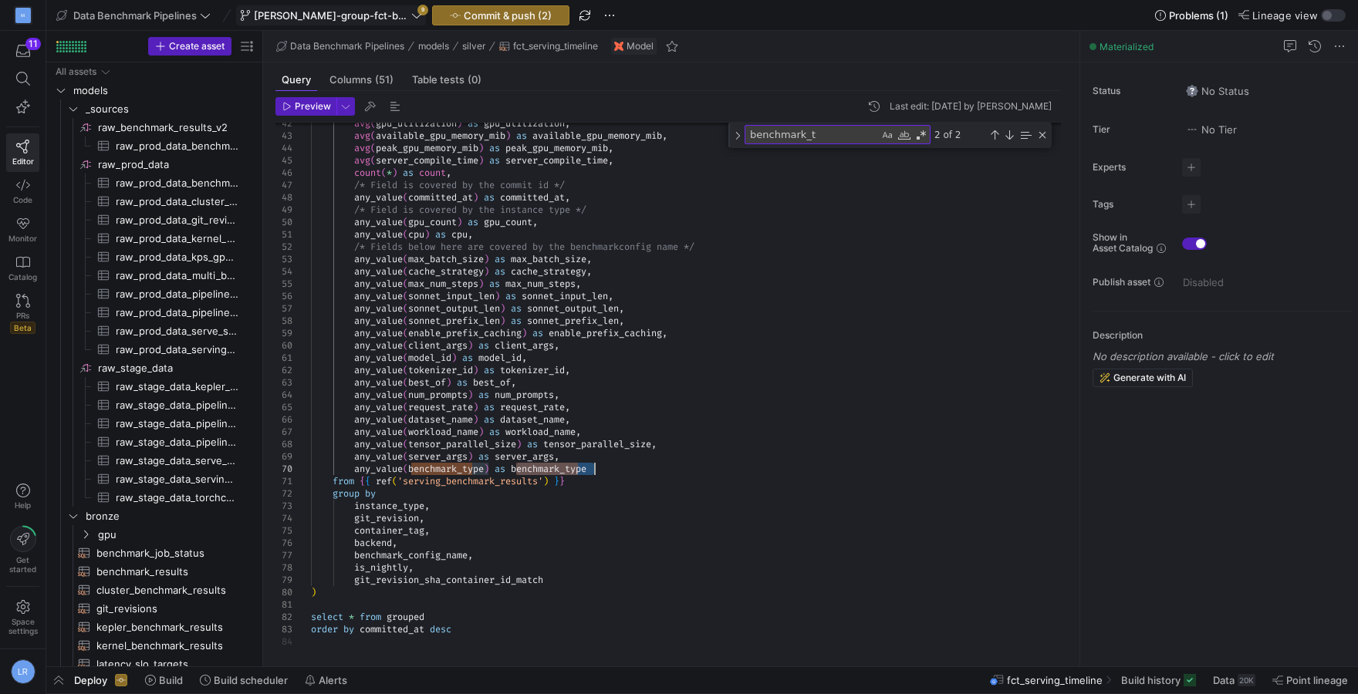
click at [321, 16] on span "[PERSON_NAME]-group-fct-benchmark-statuses" at bounding box center [331, 15] width 154 height 12
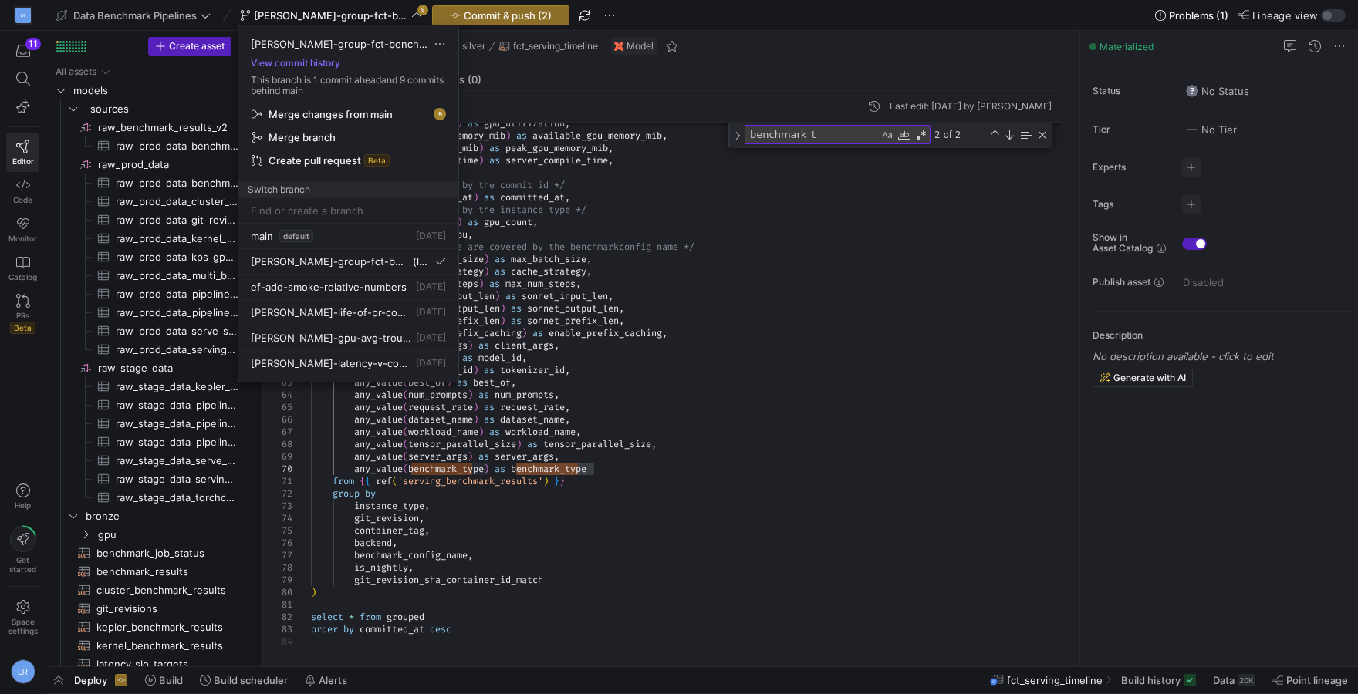
click at [348, 218] on div at bounding box center [348, 210] width 195 height 25
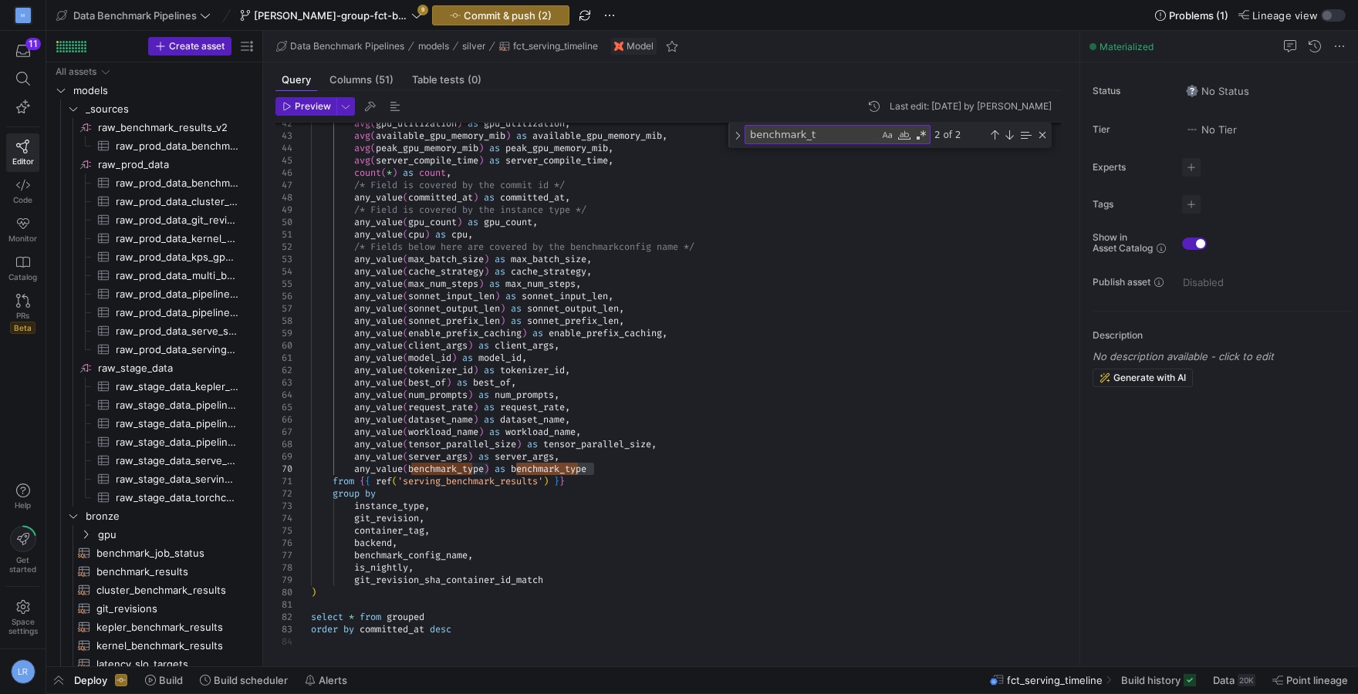
click at [284, 26] on y42-top-nav "Data Benchmark Pipelines [PERSON_NAME]-group-fct-benchmark-statuses 9 Commit & …" at bounding box center [701, 15] width 1311 height 31
click at [336, 19] on span "[PERSON_NAME]-group-fct-benchmark-statuses" at bounding box center [331, 15] width 154 height 12
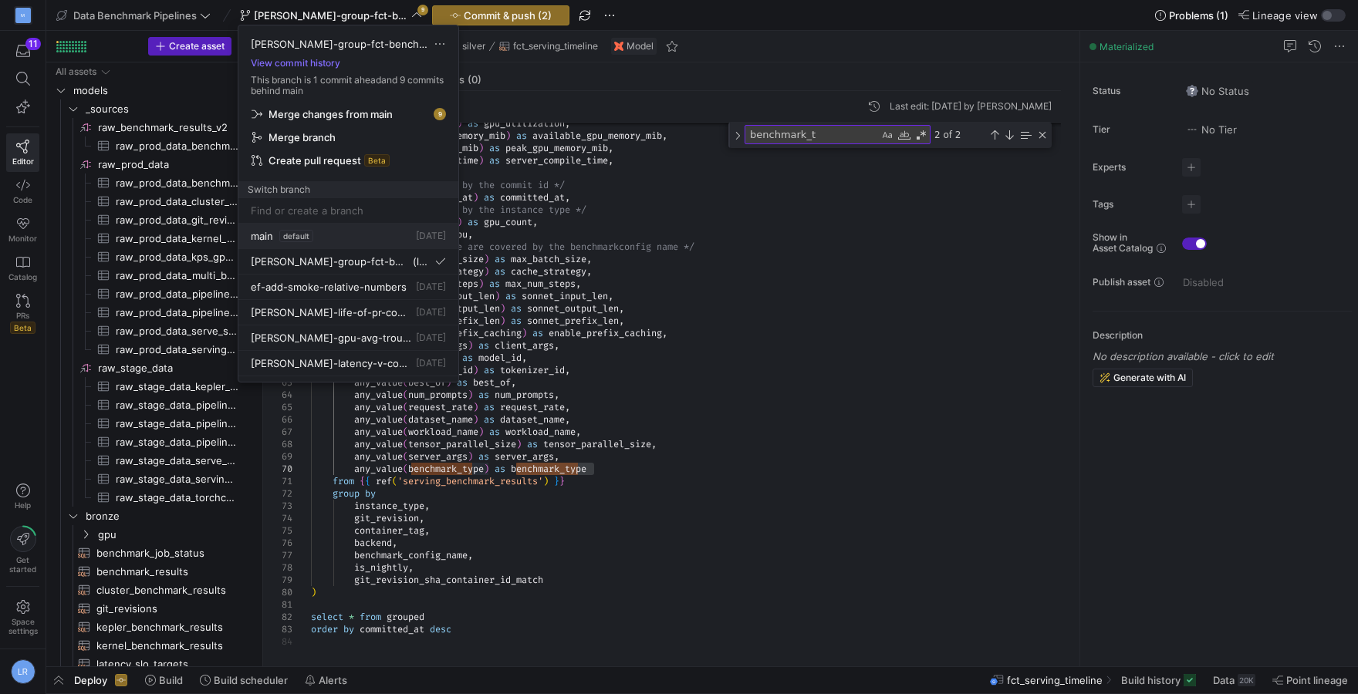
click at [346, 234] on div "main default [DATE]" at bounding box center [348, 236] width 195 height 12
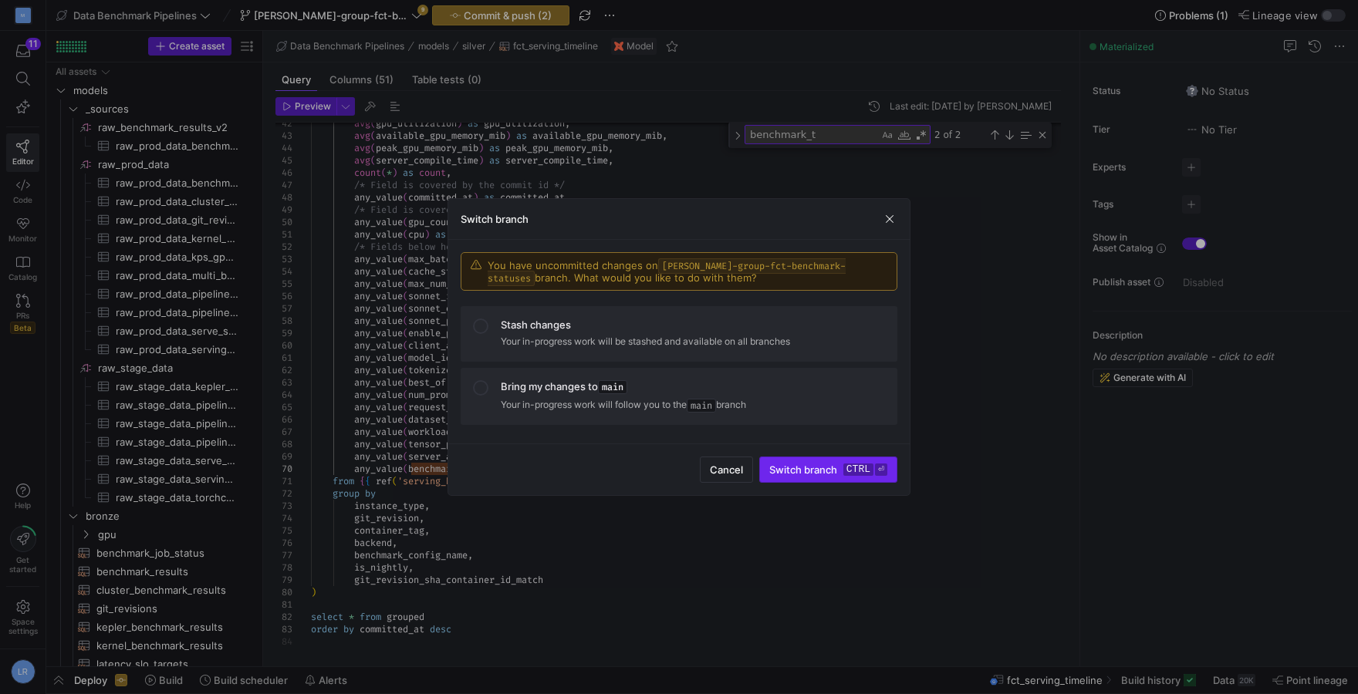
click at [845, 470] on kbd "ctrl" at bounding box center [858, 470] width 30 height 12
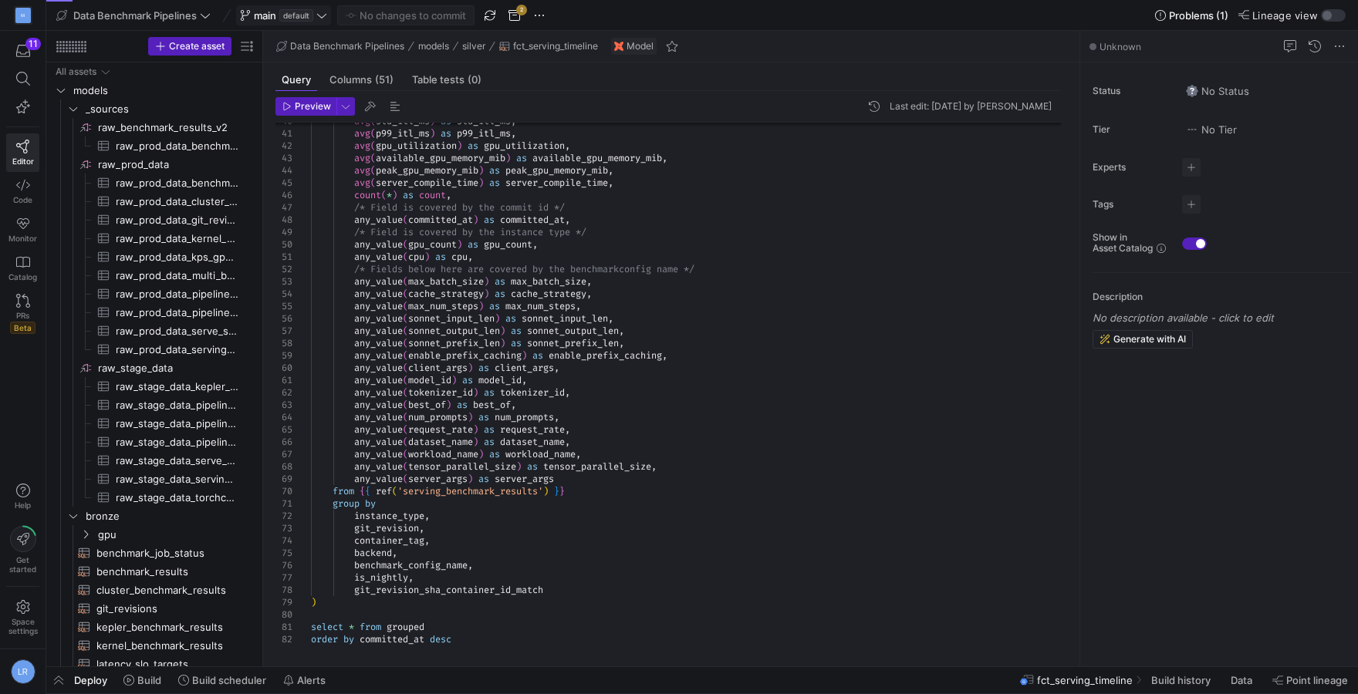
click at [265, 16] on span "main" at bounding box center [265, 15] width 22 height 12
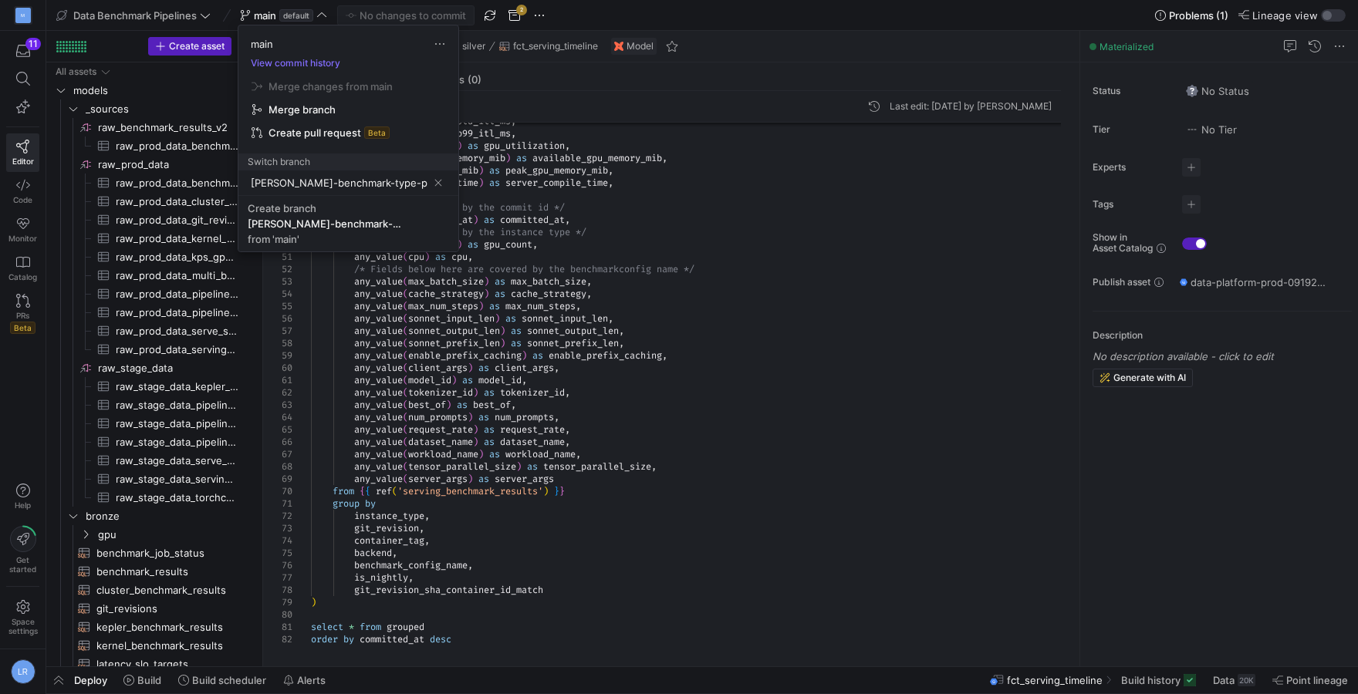
type input "[PERSON_NAME]-benchmark-type-plumbing"
click at [406, 230] on span "Create branch [PERSON_NAME]-benchmark-type-plumbing from 'main'" at bounding box center [348, 223] width 201 height 43
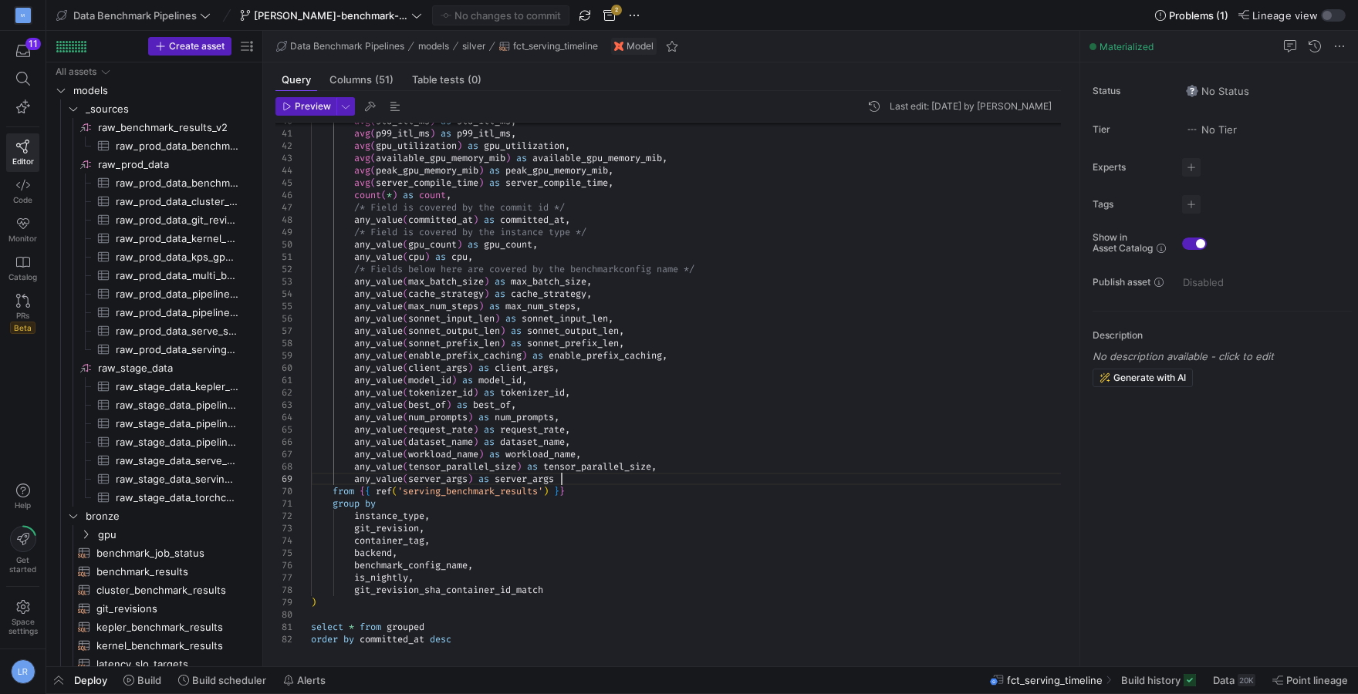
click at [601, 480] on div "any_value ( server_args ) as server_args" at bounding box center [692, 479] width 762 height 12
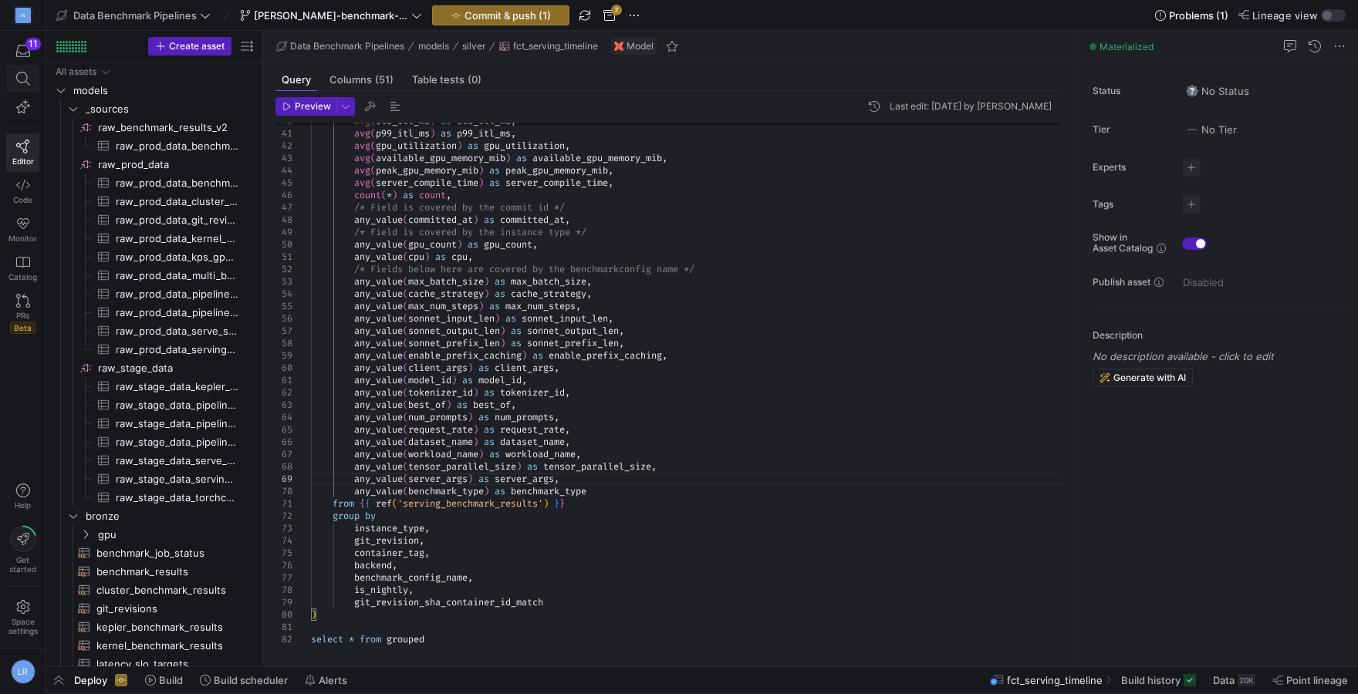
click at [23, 68] on span at bounding box center [23, 79] width 32 height 26
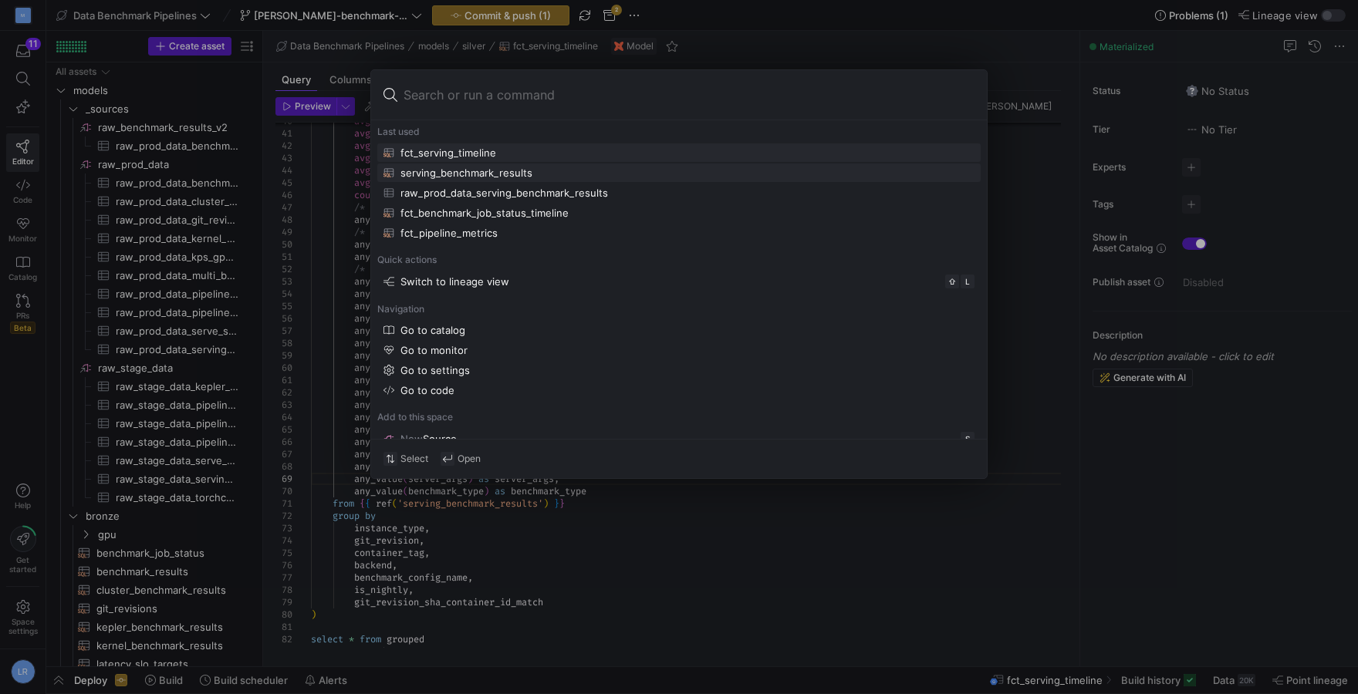
click at [460, 177] on div "serving_benchmark_results" at bounding box center [466, 173] width 132 height 12
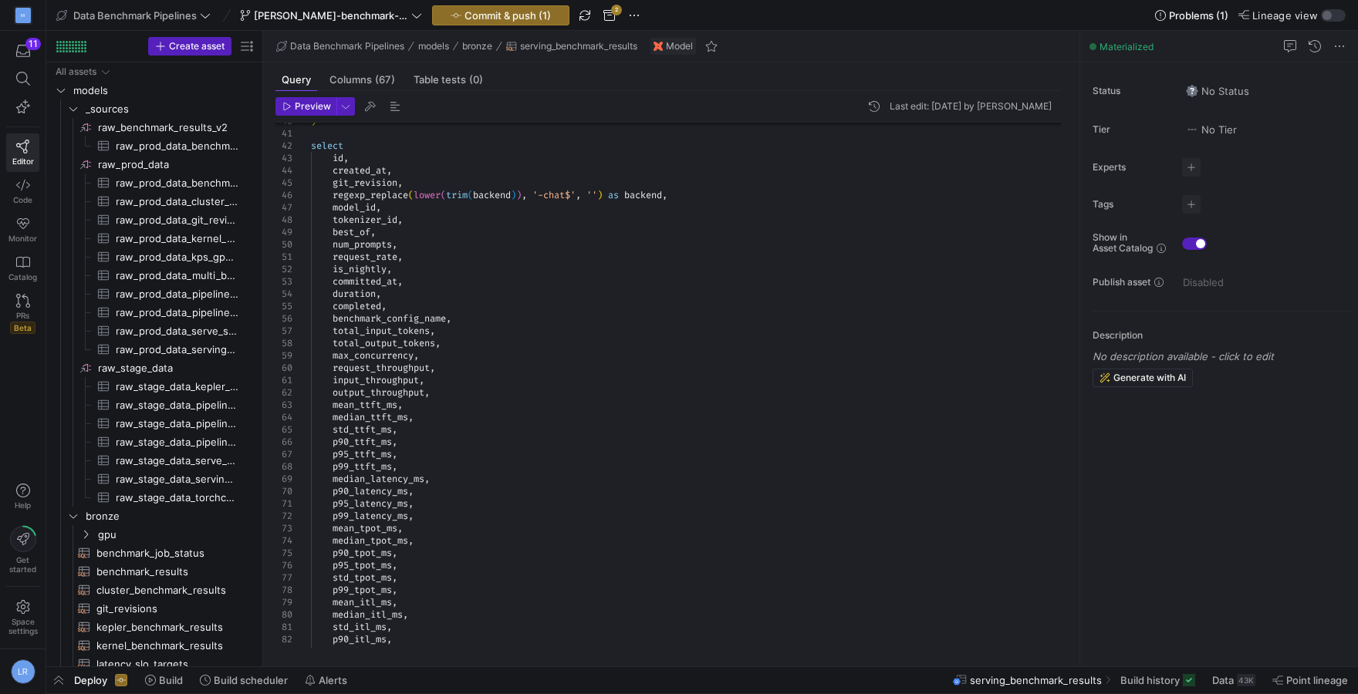
scroll to position [118, 0]
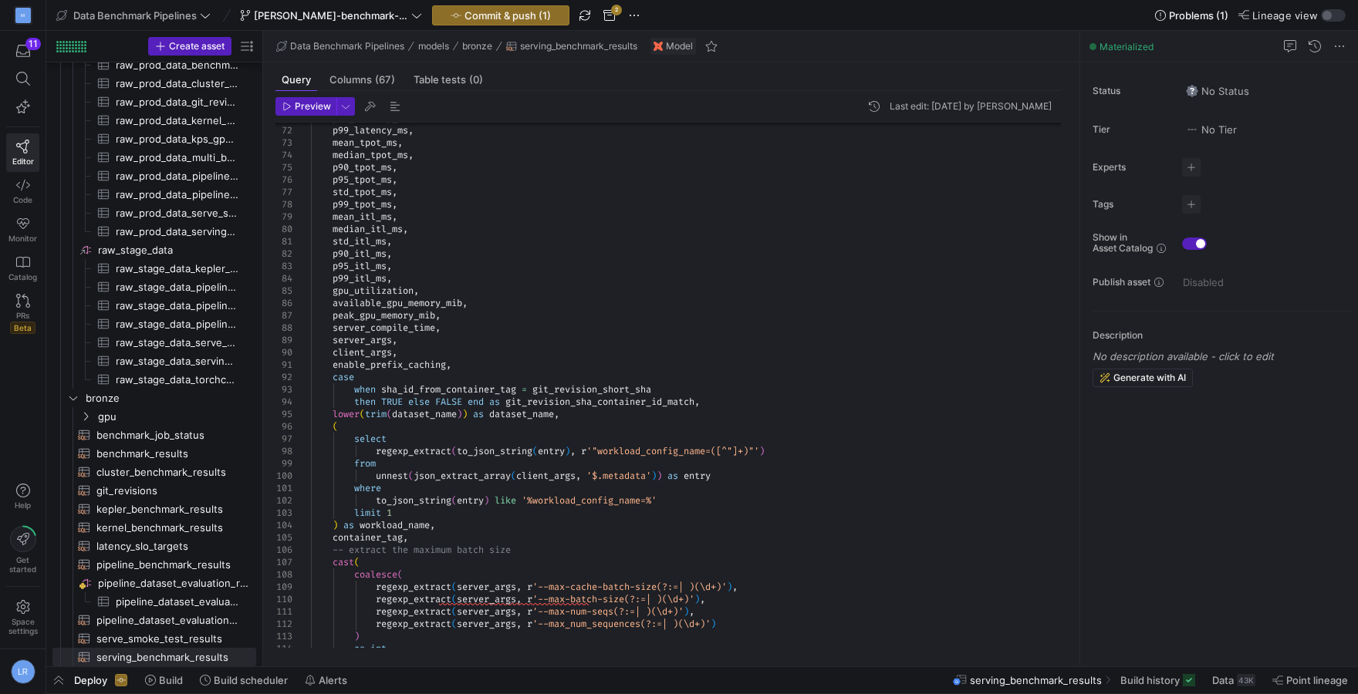
click at [484, 364] on div "enable_prefix_caching ," at bounding box center [692, 365] width 762 height 12
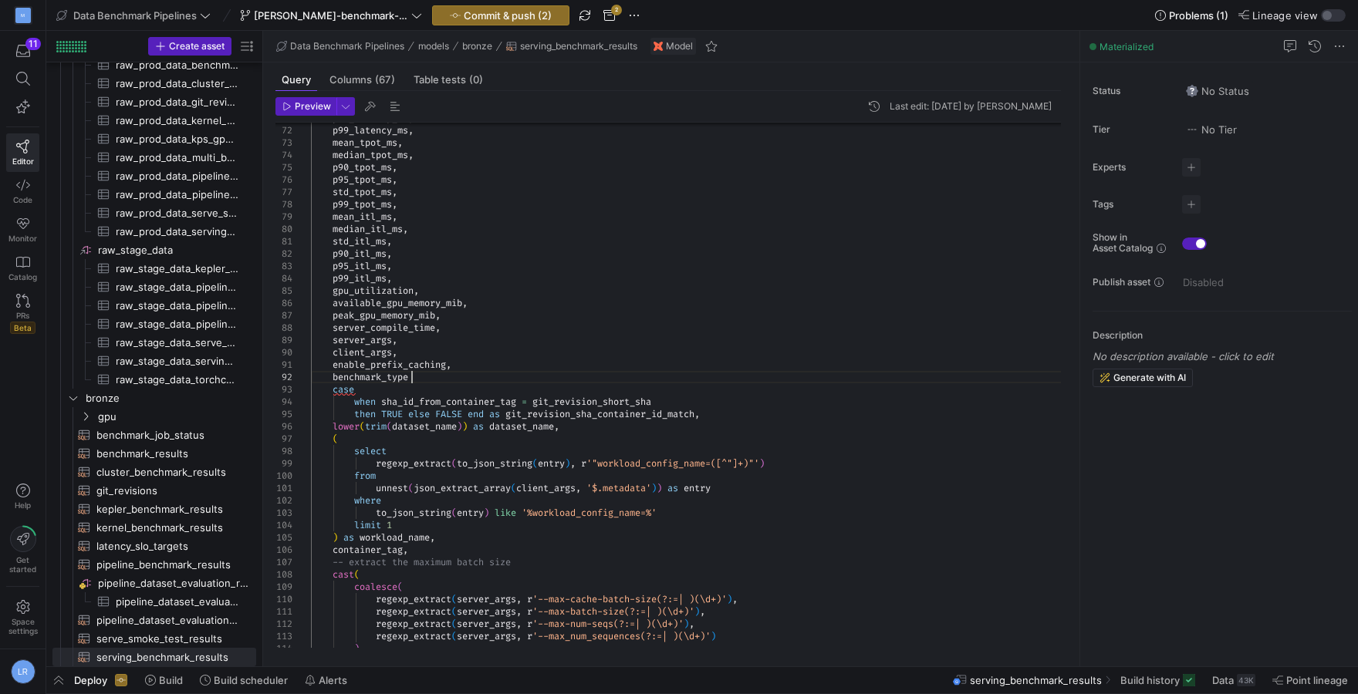
scroll to position [25, 106]
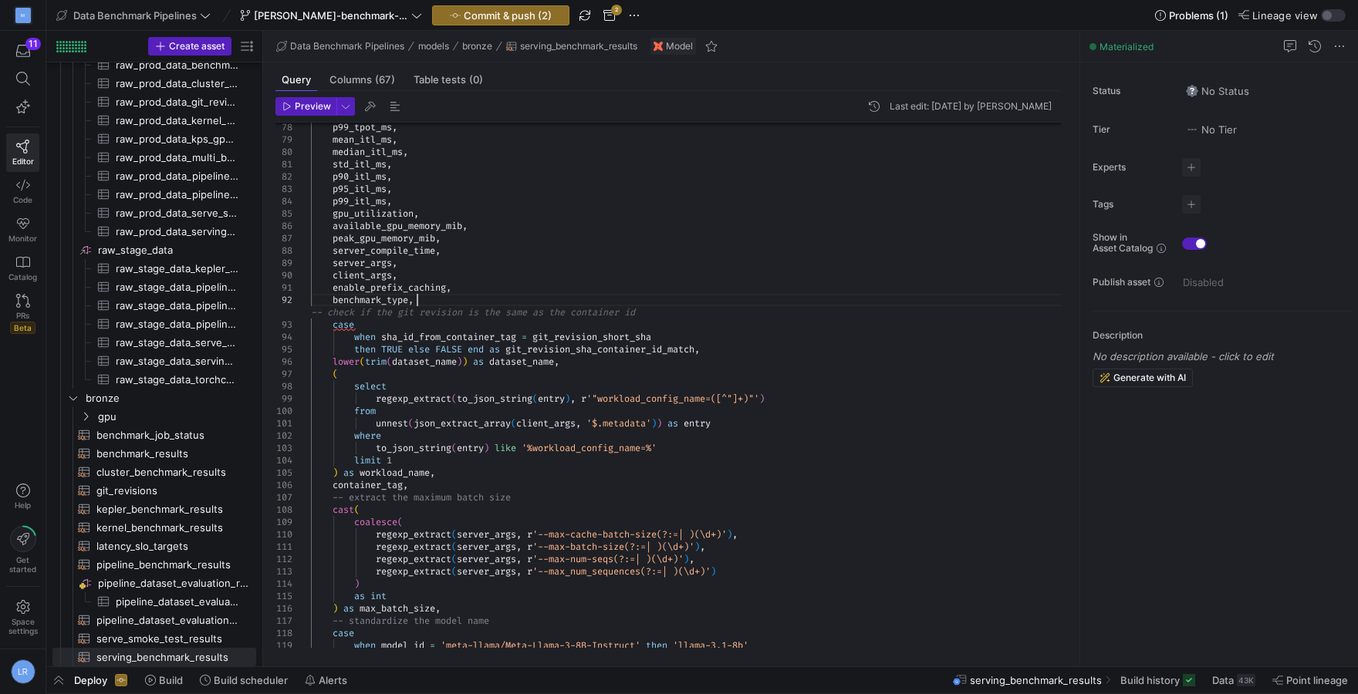
click at [546, 454] on div "limit 1" at bounding box center [692, 460] width 762 height 12
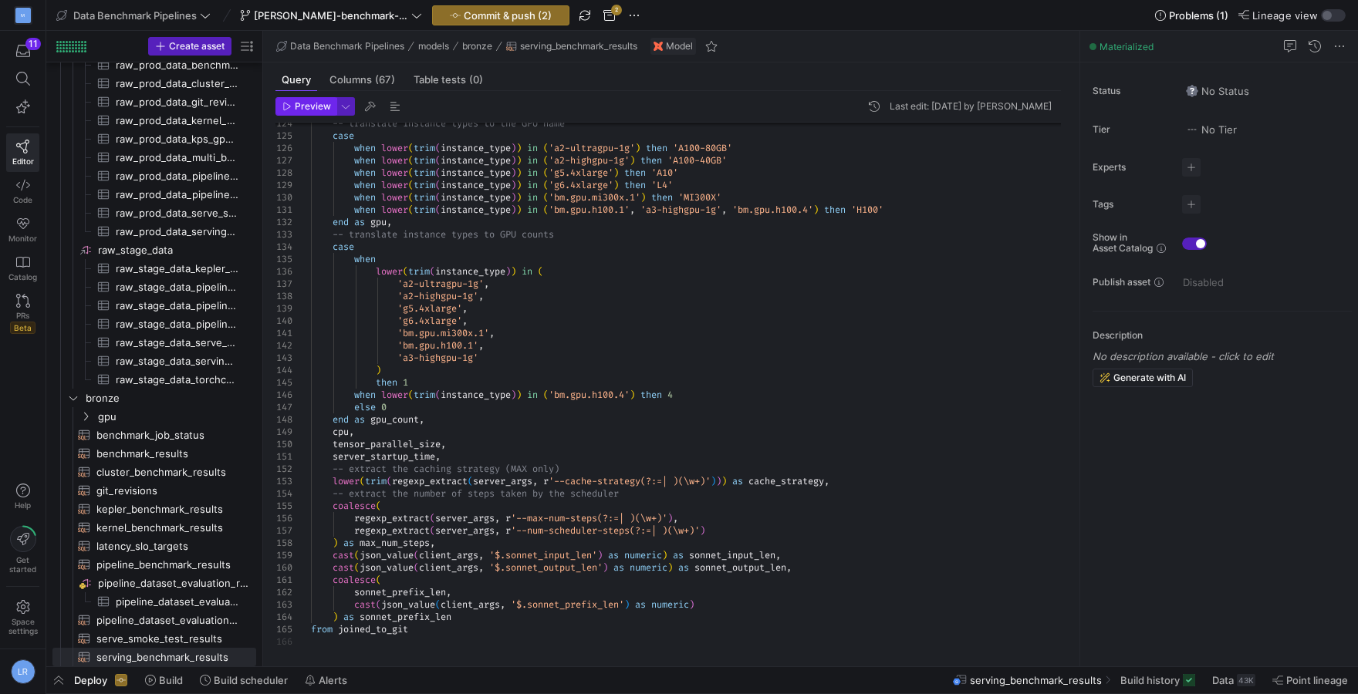
click at [307, 113] on span "button" at bounding box center [305, 106] width 59 height 17
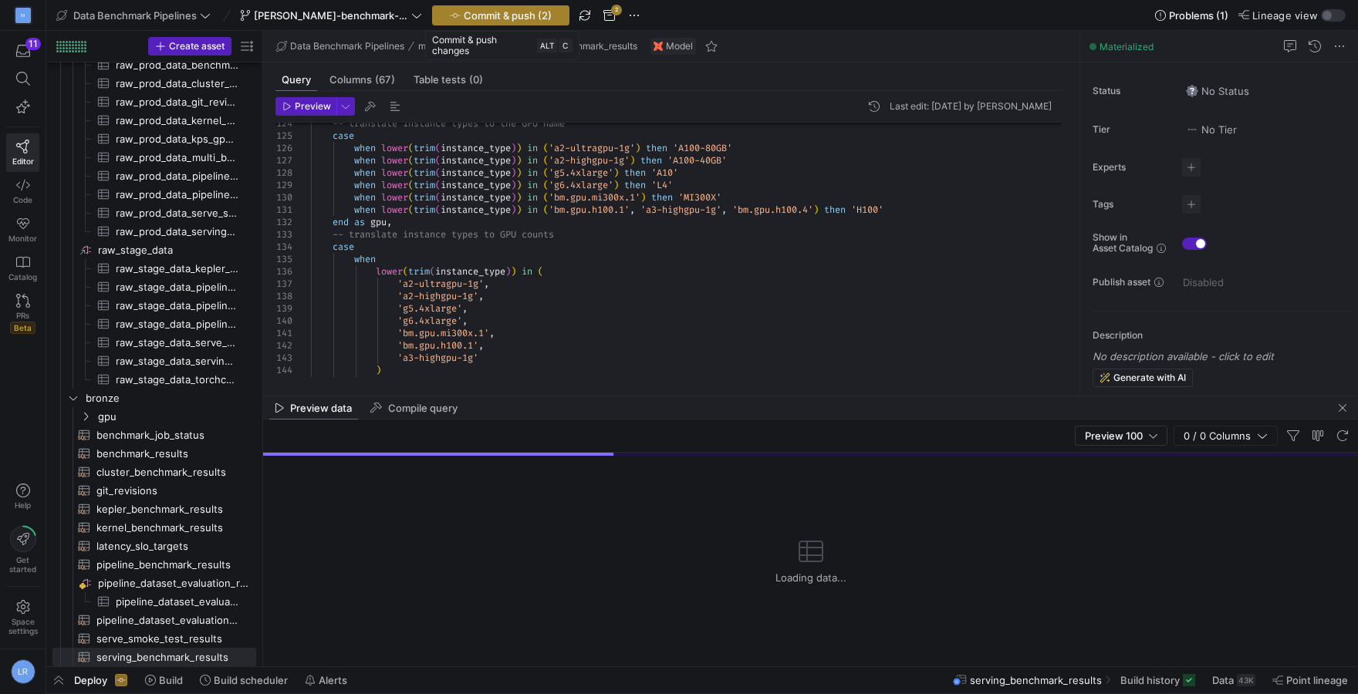
click at [487, 19] on span "Commit & push (2)" at bounding box center [508, 15] width 88 height 12
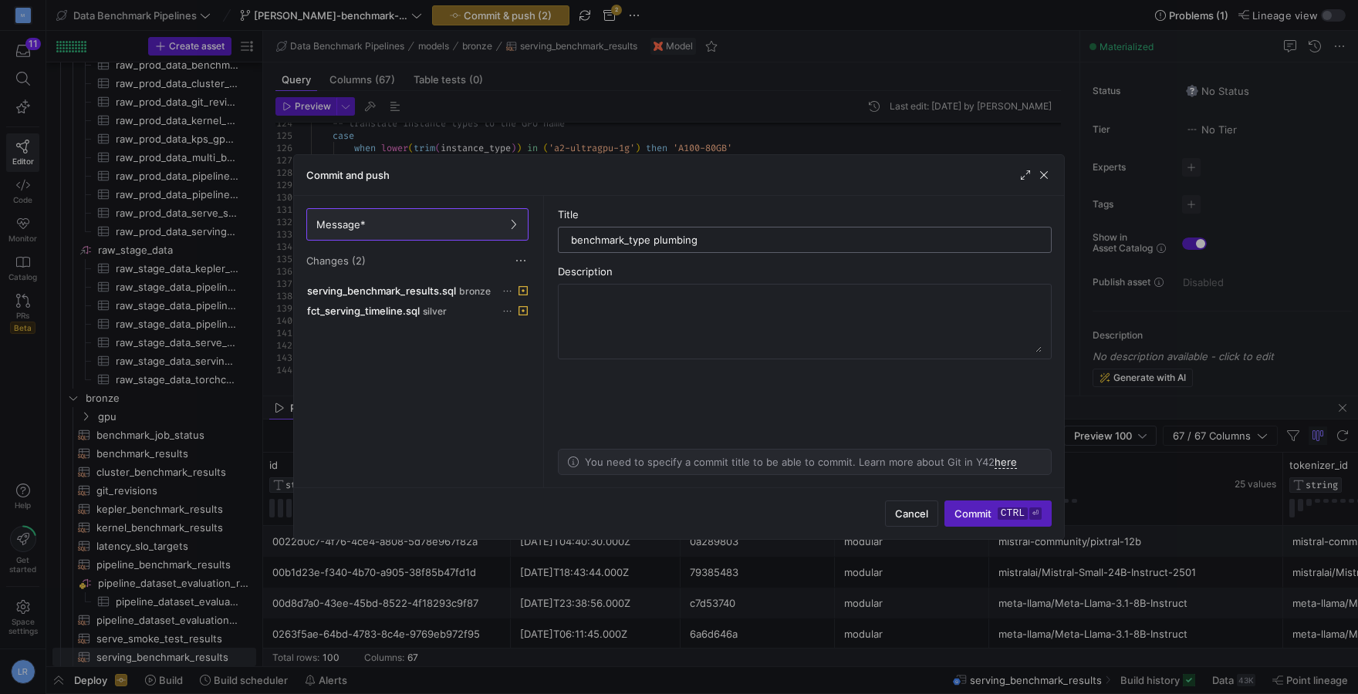
drag, startPoint x: 725, startPoint y: 243, endPoint x: 554, endPoint y: 235, distance: 171.4
click at [571, 235] on input "benchmark_type plumbing" at bounding box center [804, 240] width 467 height 12
type input "b"
type input "plumbing for benchmark_type parameter"
click at [993, 511] on span "Commit ctrl ⏎" at bounding box center [997, 514] width 87 height 12
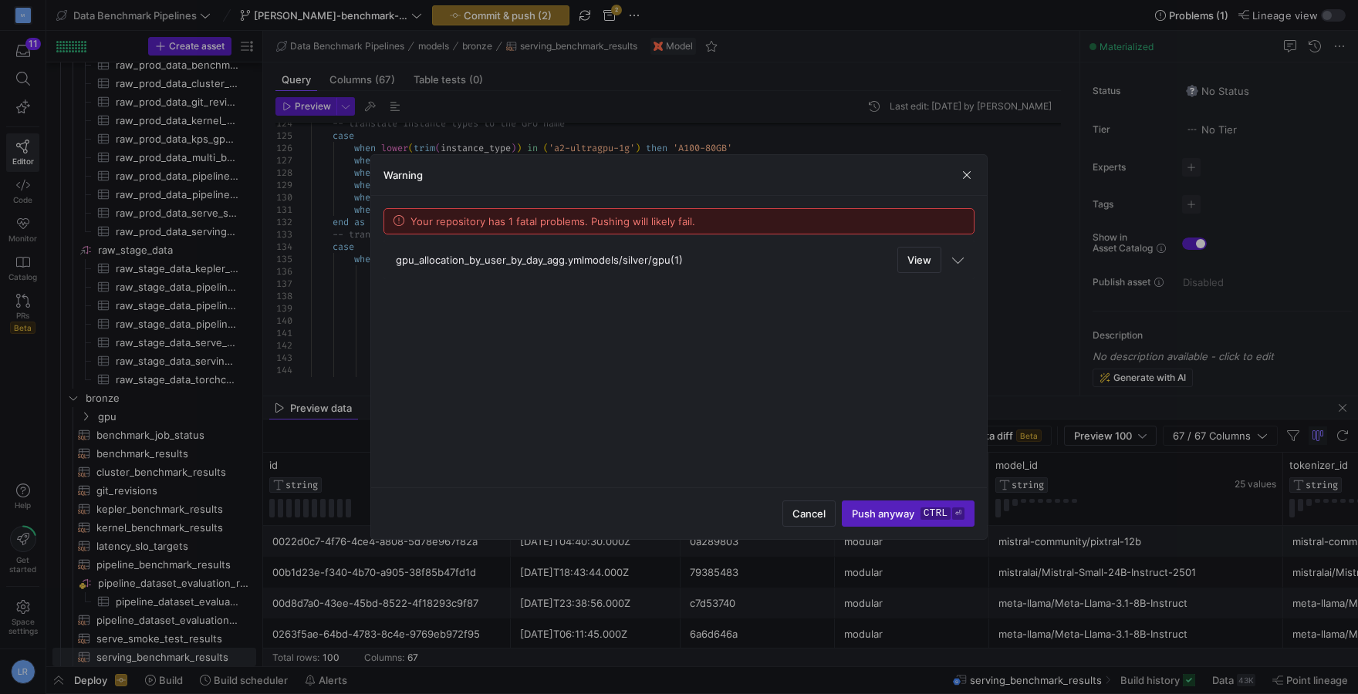
click at [562, 263] on span "gpu_allocation_by_user_by_day_agg.yml models/silver/gpu (1) View" at bounding box center [668, 260] width 545 height 26
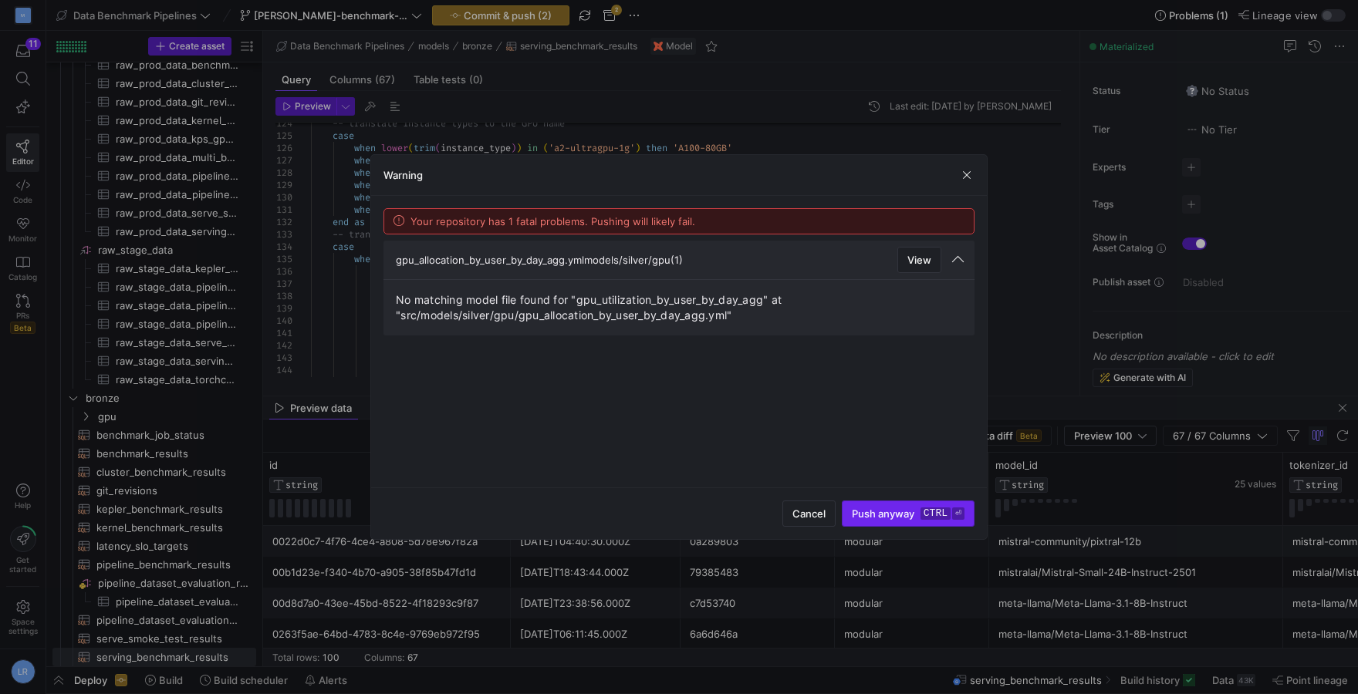
click at [897, 513] on span "Push anyway ctrl ⏎" at bounding box center [908, 514] width 113 height 12
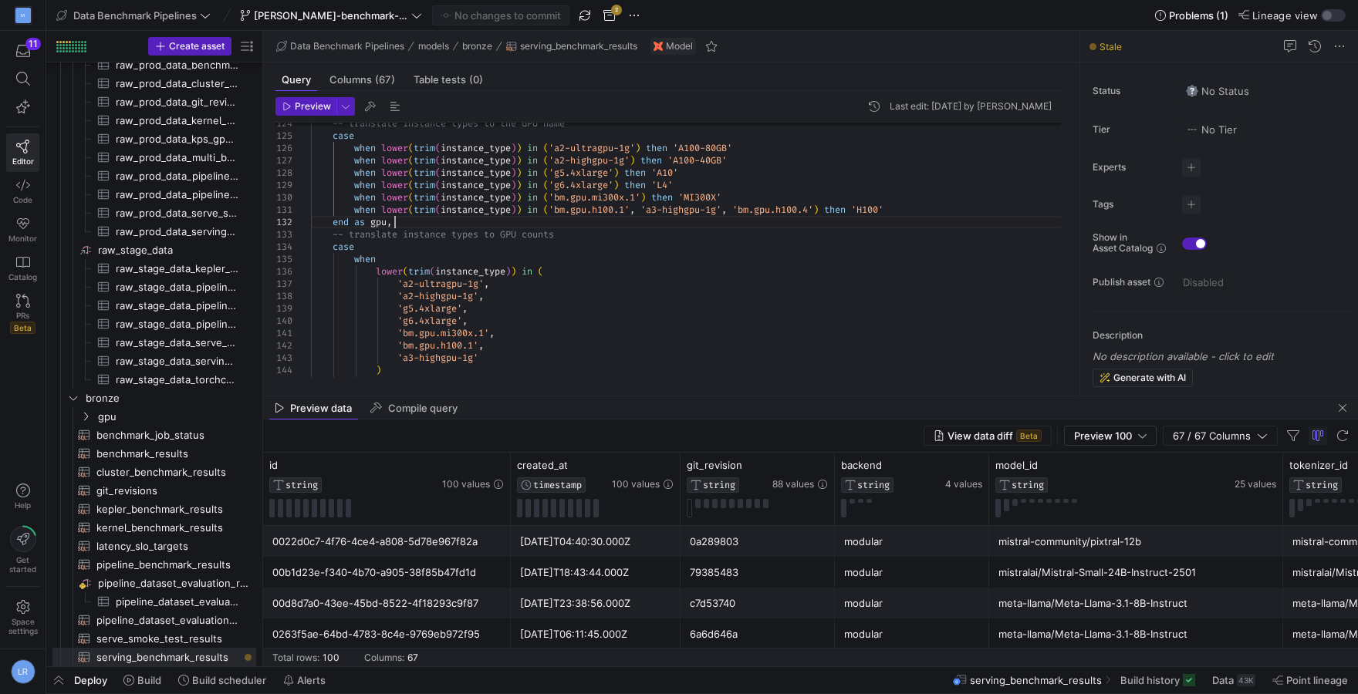
click at [815, 228] on div "end as gpu ," at bounding box center [692, 222] width 762 height 12
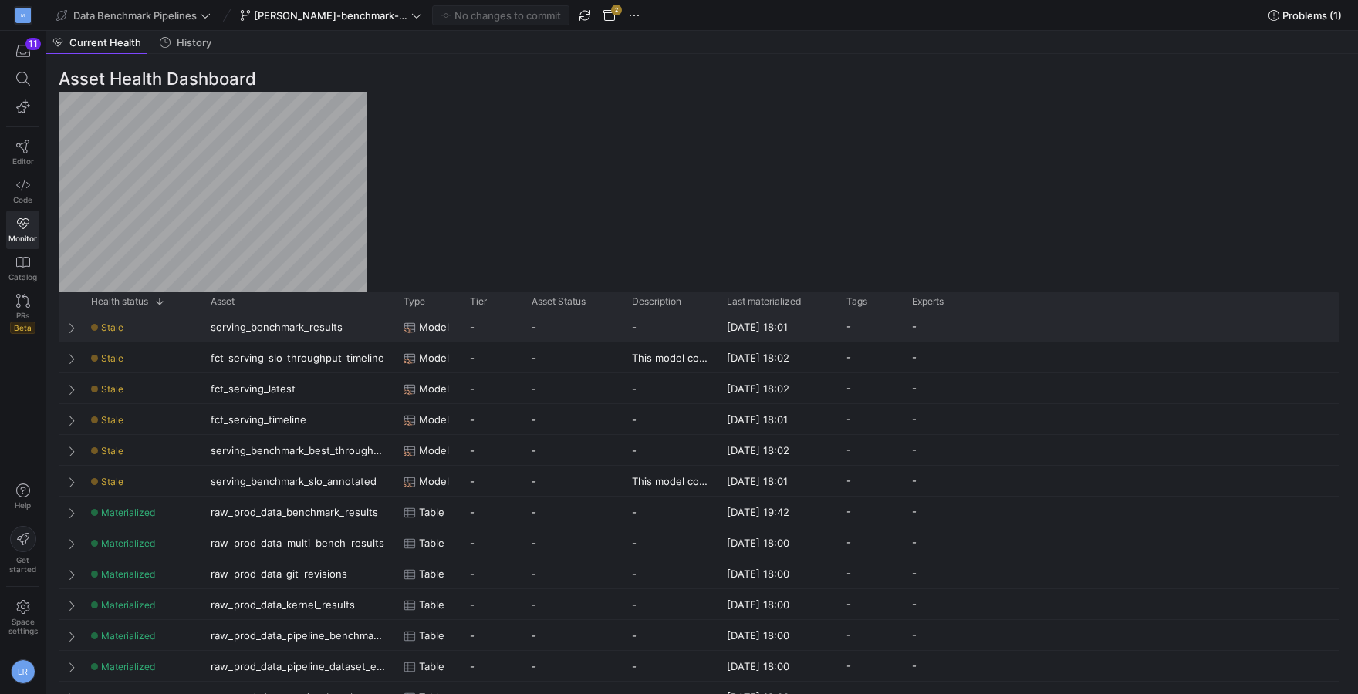
click at [155, 334] on div "Stale" at bounding box center [141, 327] width 101 height 30
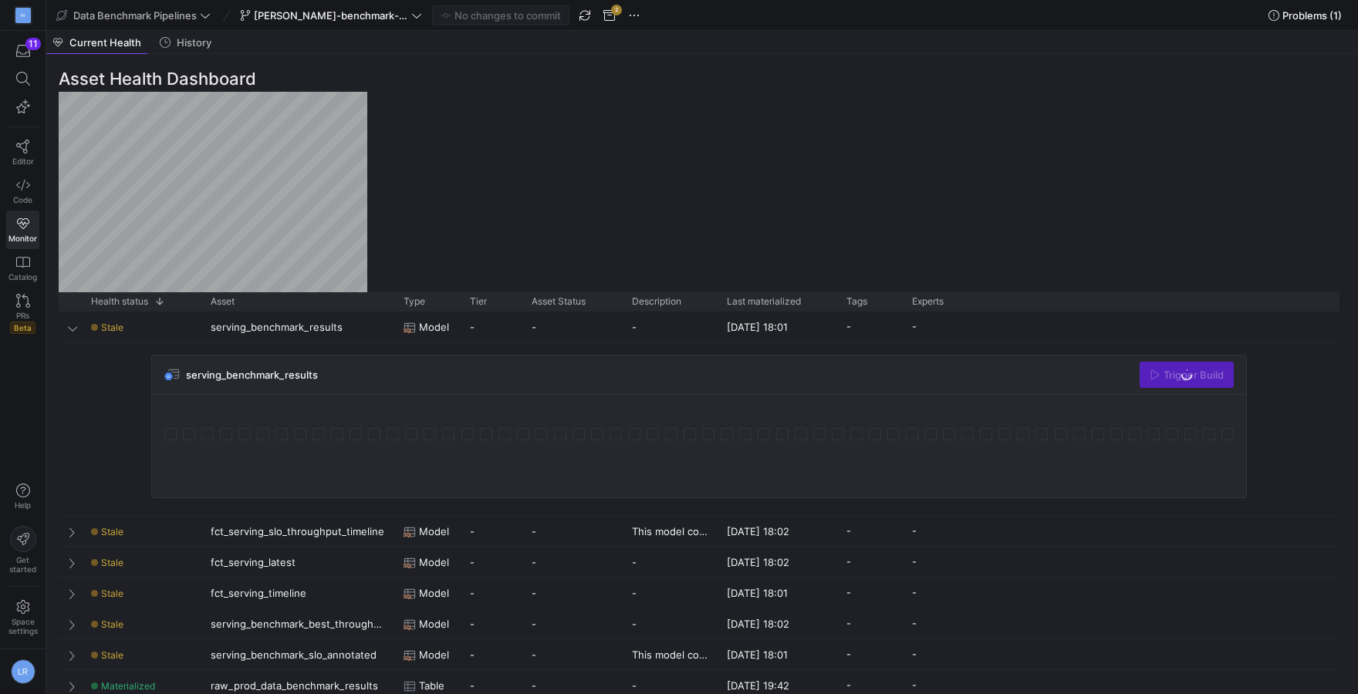
click at [1175, 377] on div "Trigger Build" at bounding box center [1186, 375] width 94 height 26
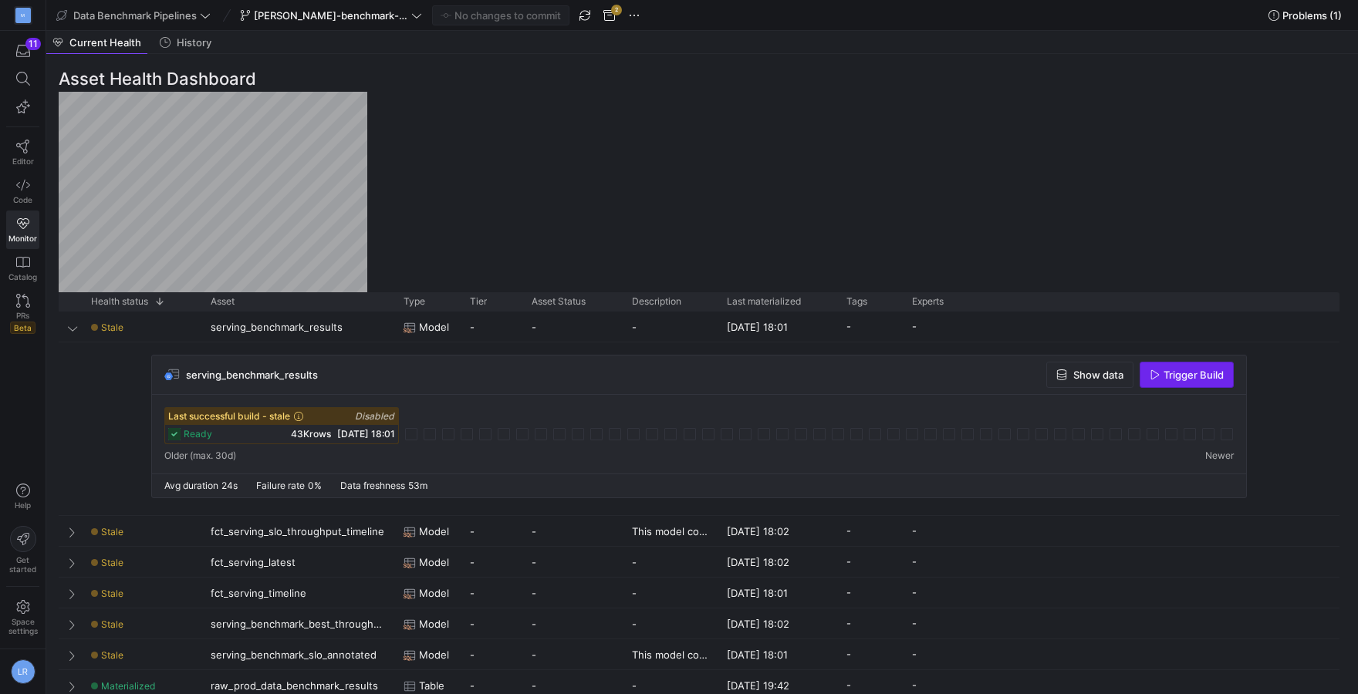
click at [1219, 372] on span "Trigger Build" at bounding box center [1193, 375] width 60 height 12
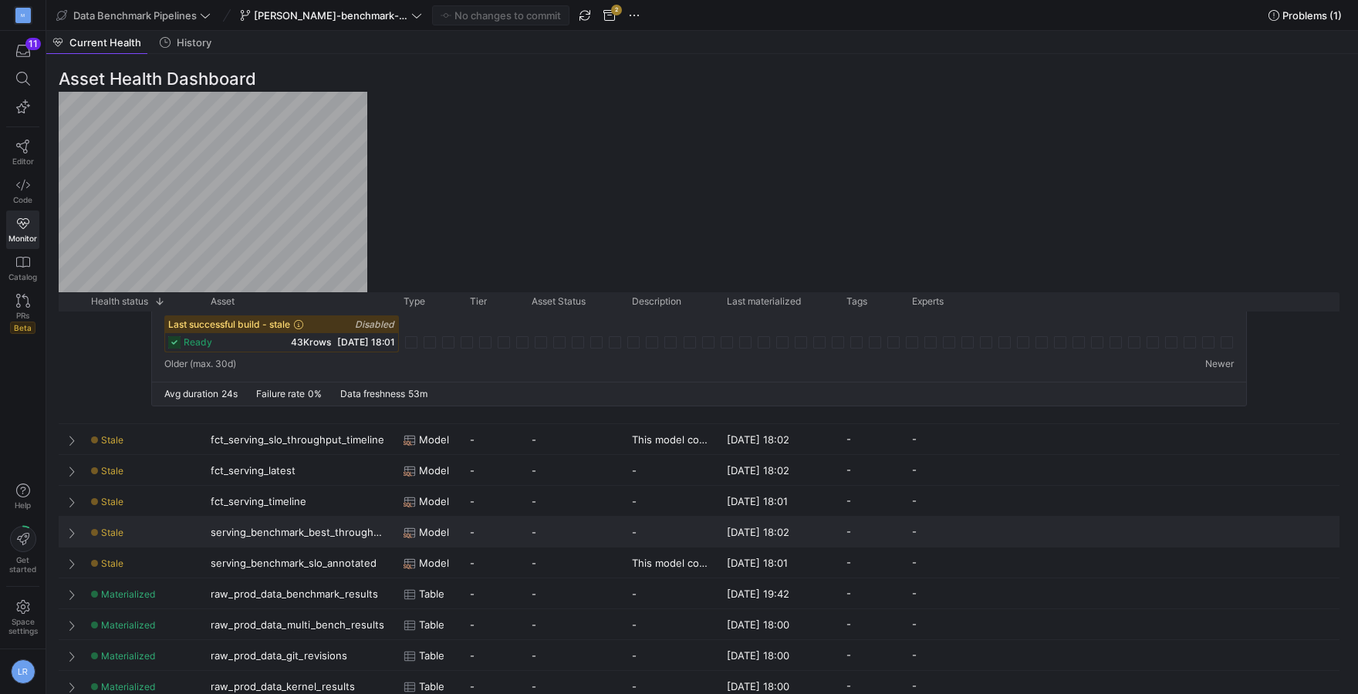
scroll to position [144, 0]
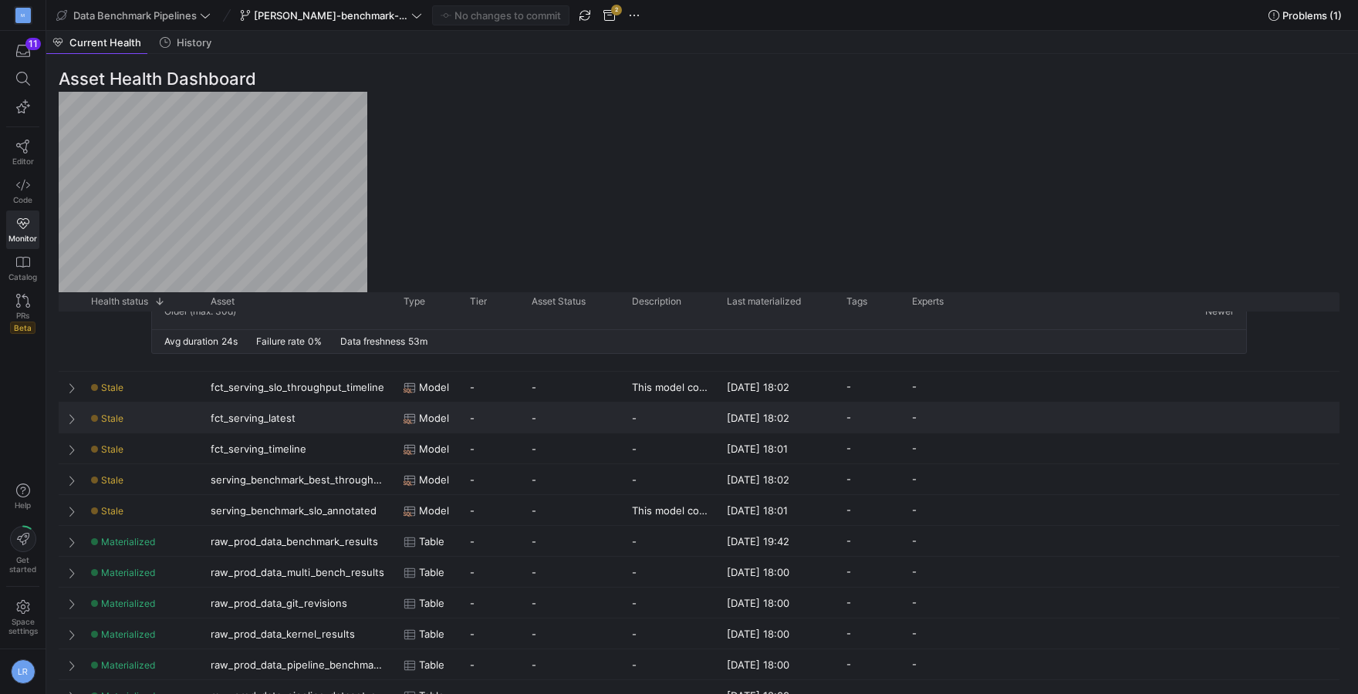
click at [207, 397] on div "fct_serving_slo_throughput_timeline" at bounding box center [297, 387] width 193 height 30
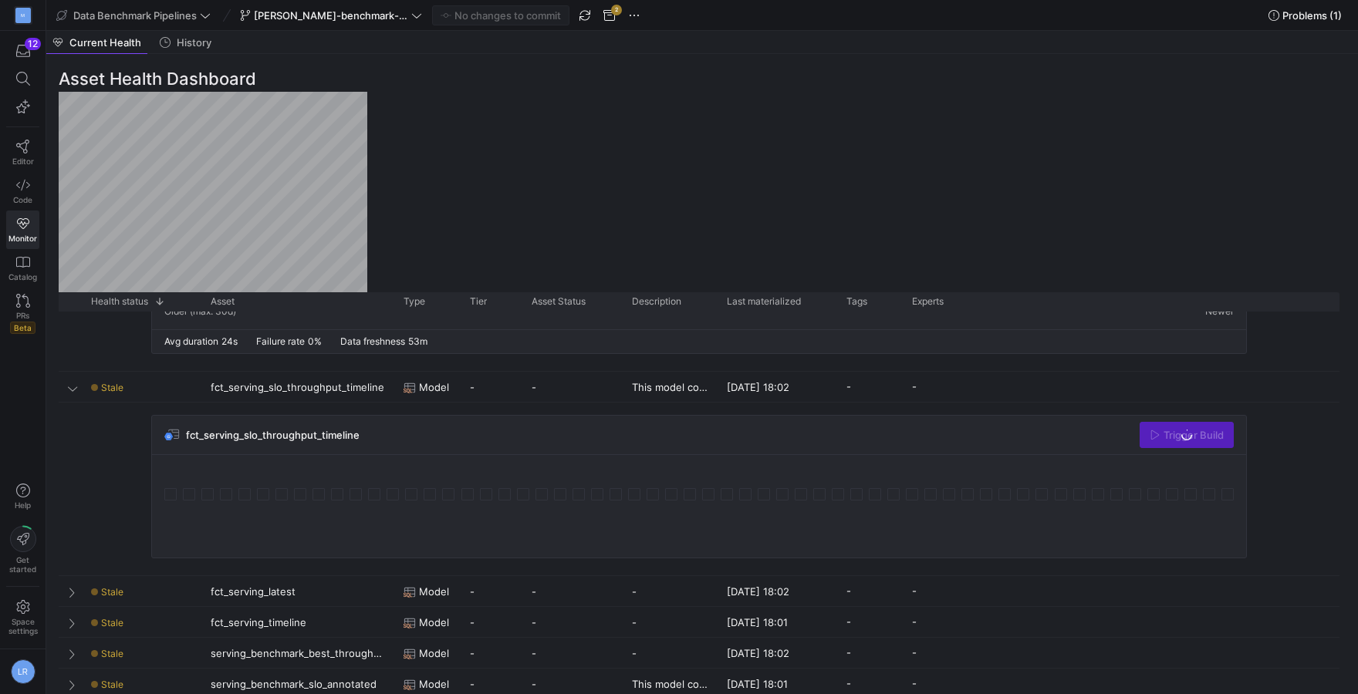
click at [1209, 440] on div "Trigger Build" at bounding box center [1186, 435] width 94 height 26
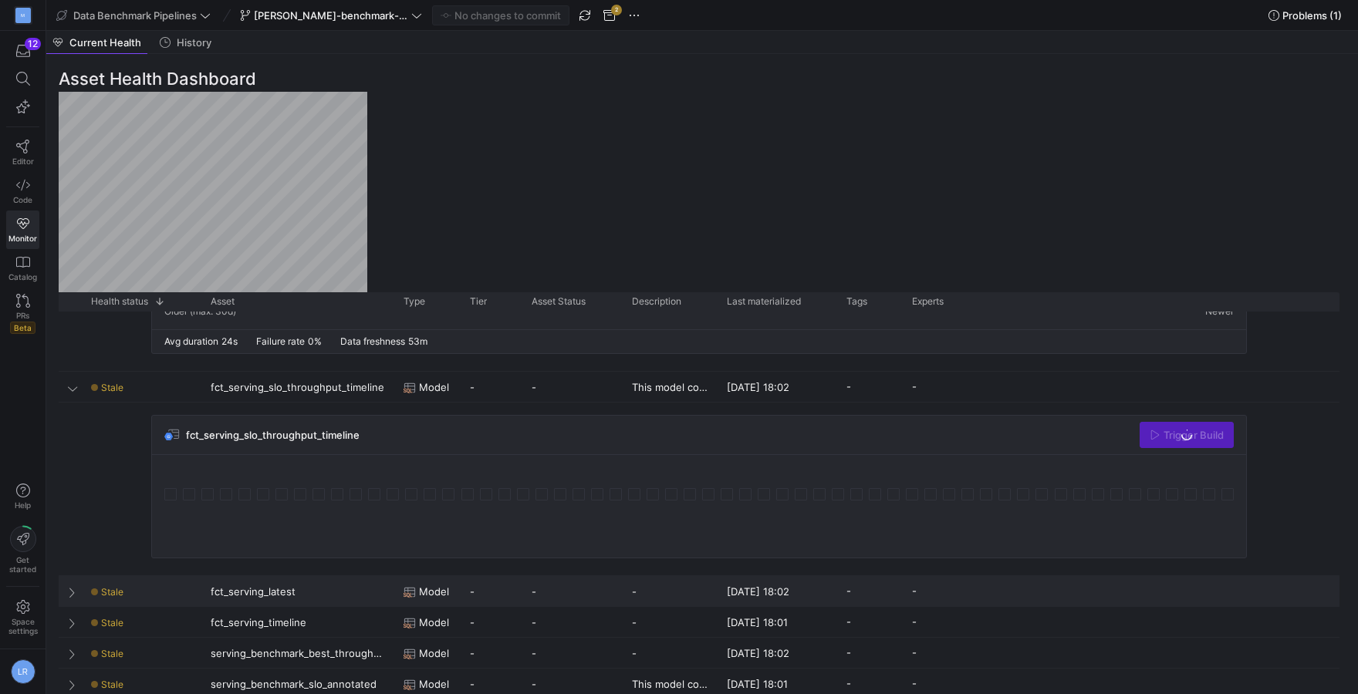
click at [356, 604] on div "fct_serving_latest" at bounding box center [297, 591] width 193 height 30
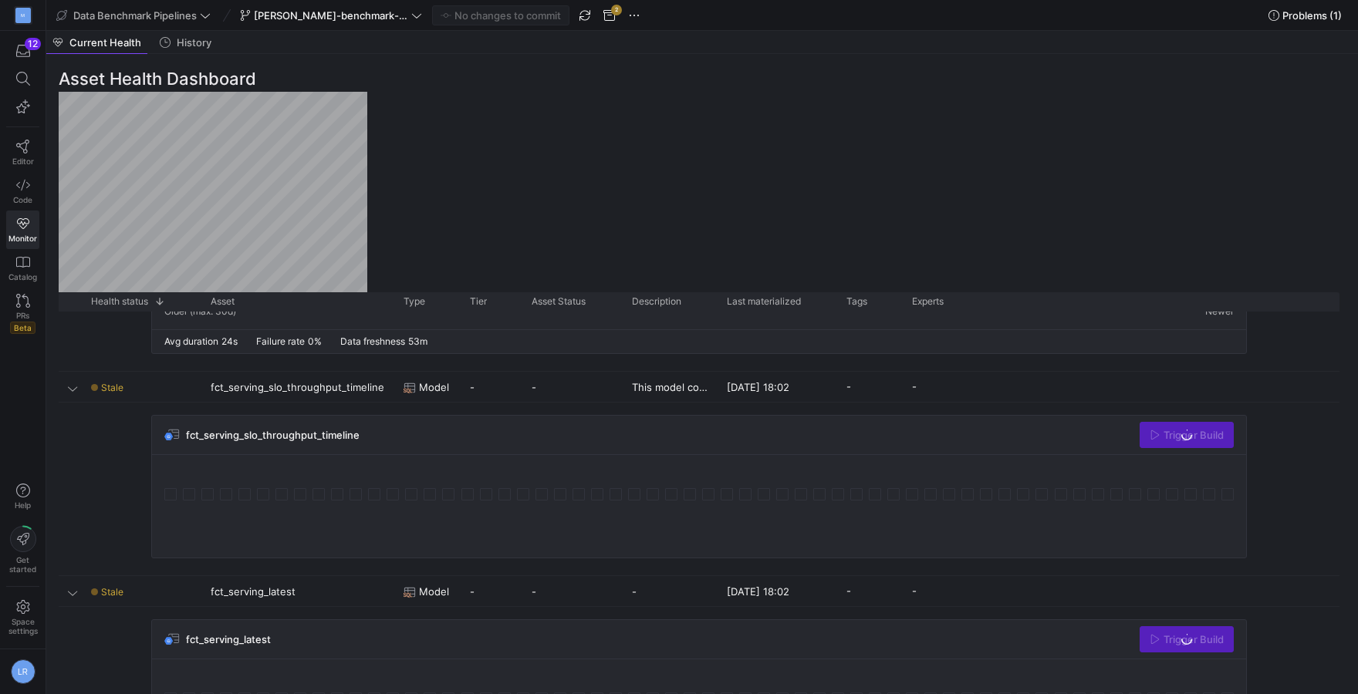
scroll to position [505, 0]
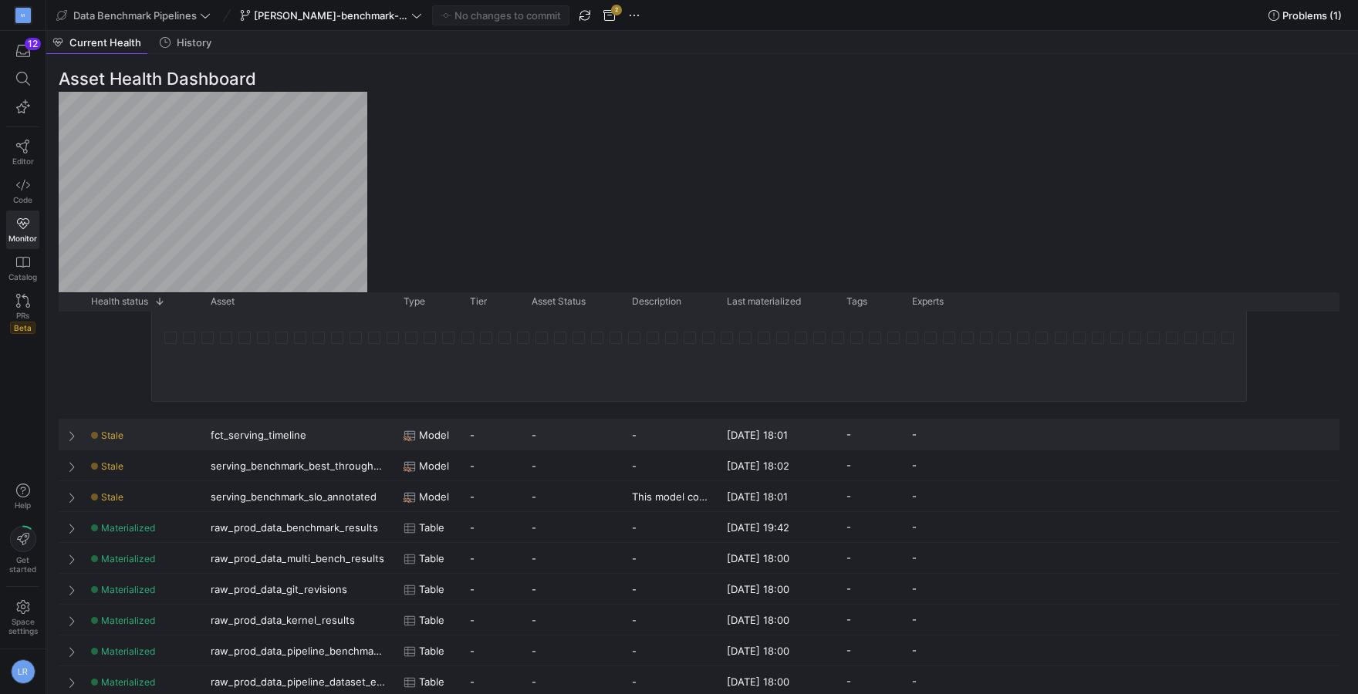
click at [312, 440] on div "fct_serving_timeline" at bounding box center [297, 435] width 193 height 30
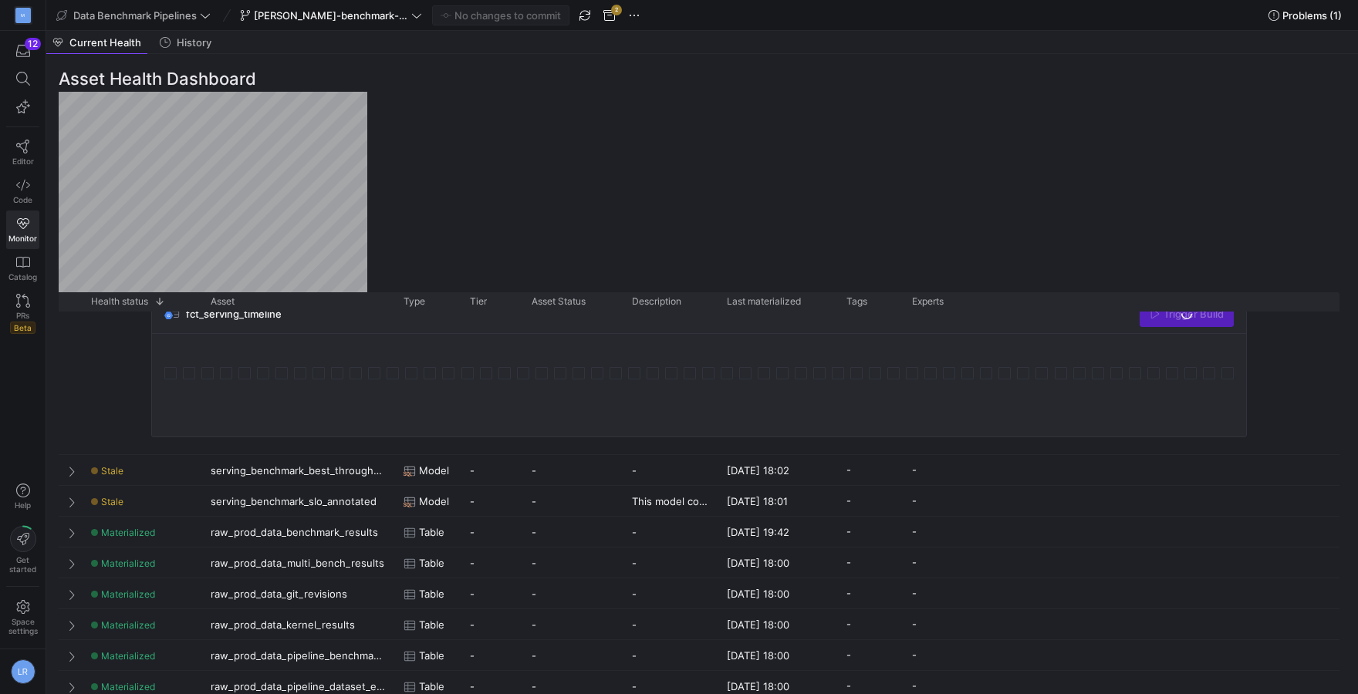
scroll to position [721, 0]
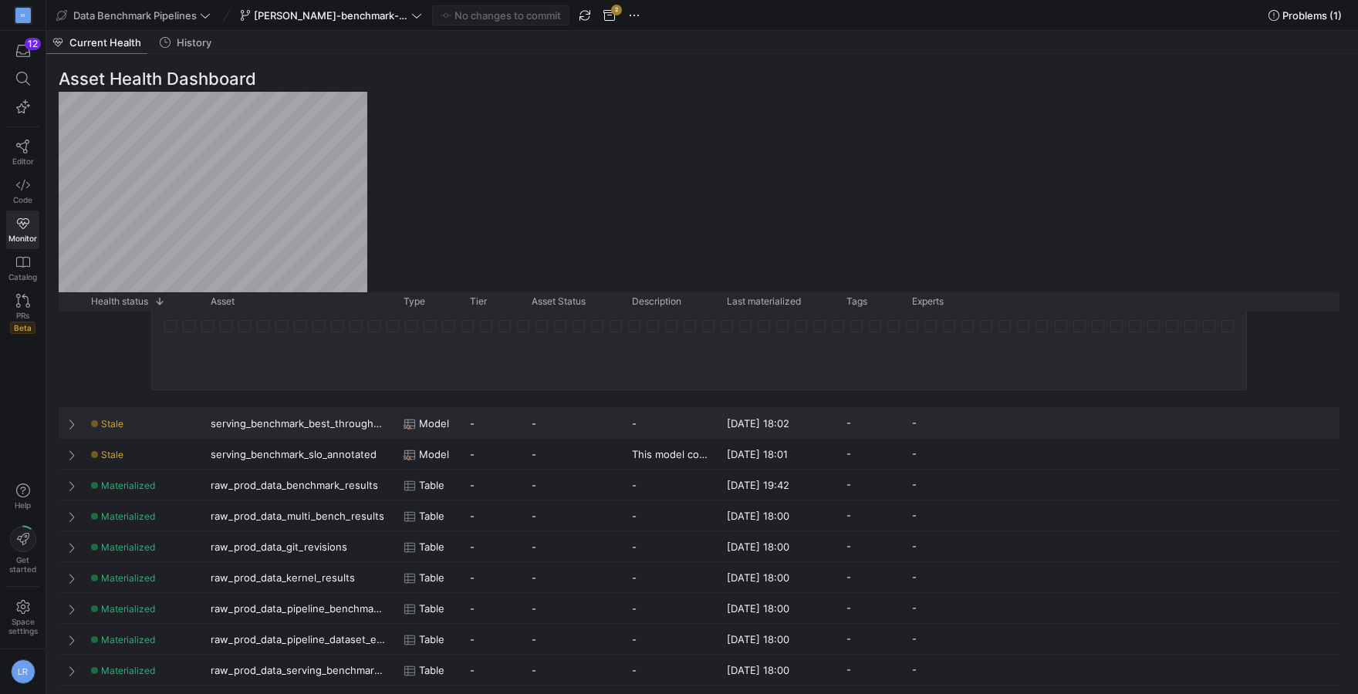
click at [379, 420] on div "serving_benchmark_best_throughput_per_slo" at bounding box center [297, 423] width 193 height 30
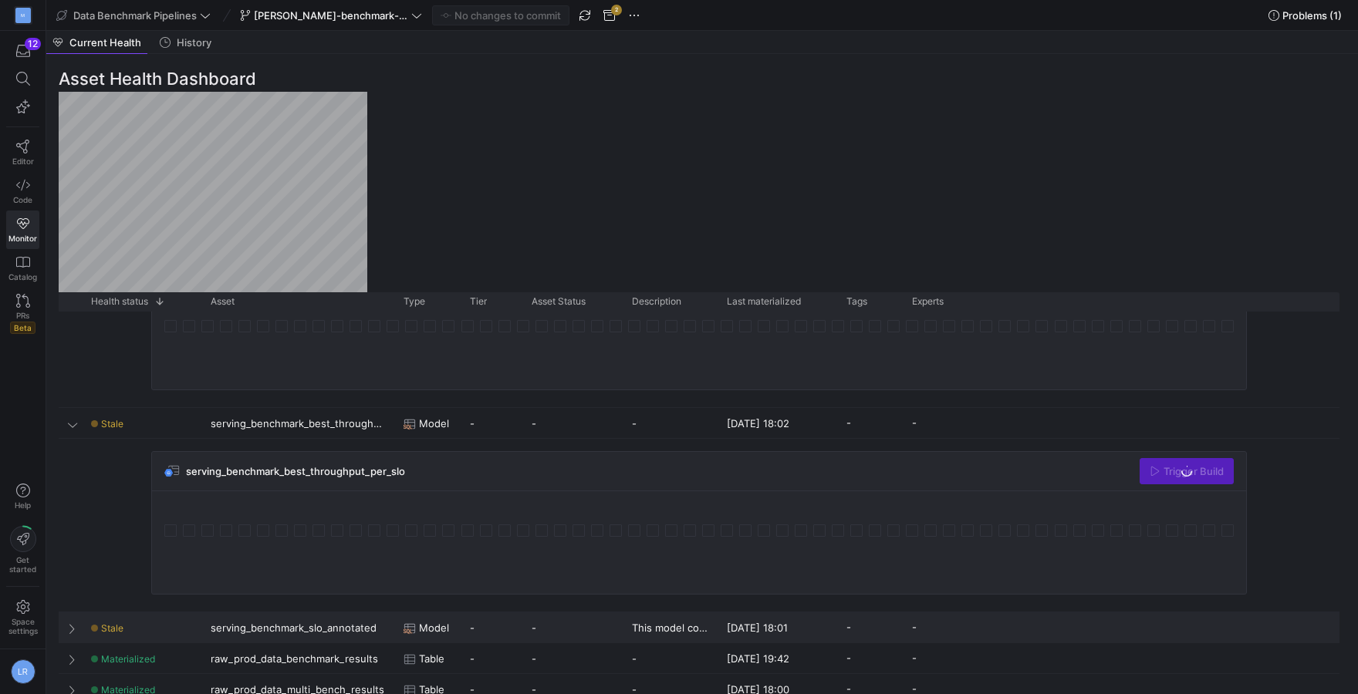
click at [342, 636] on div "serving_benchmark_slo_annotated" at bounding box center [297, 627] width 193 height 30
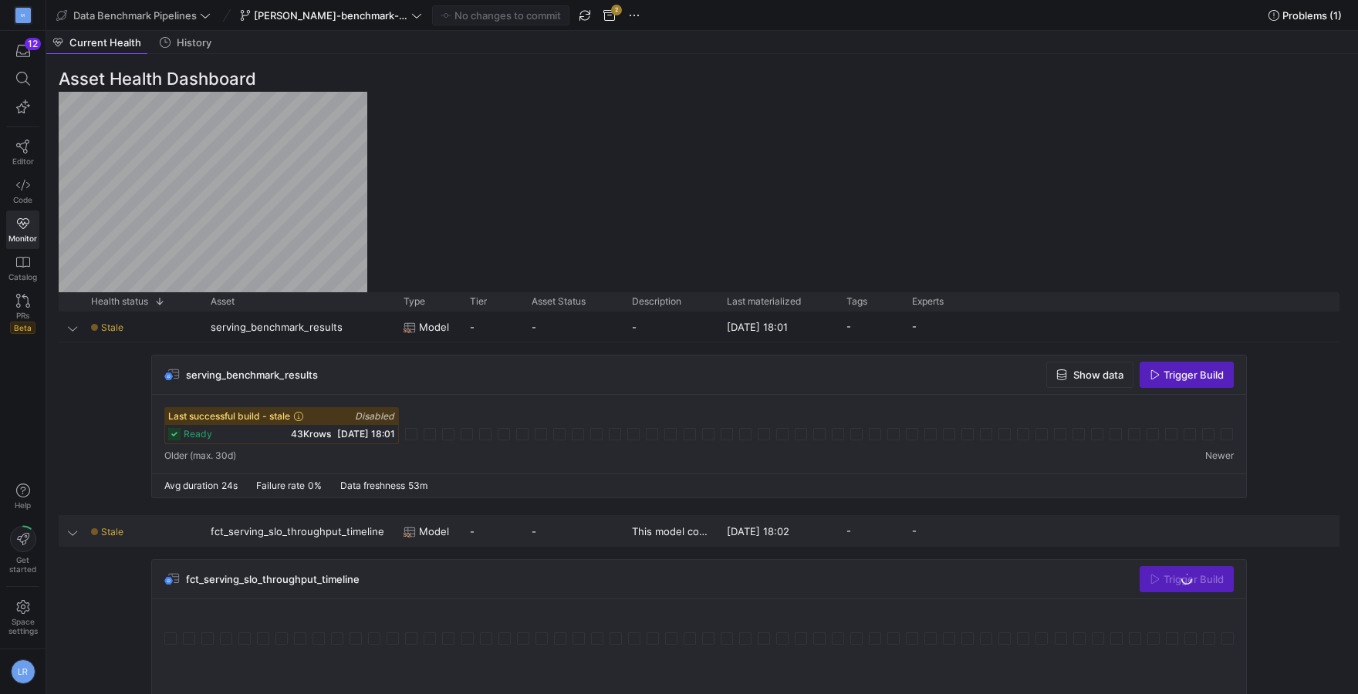
scroll to position [0, 0]
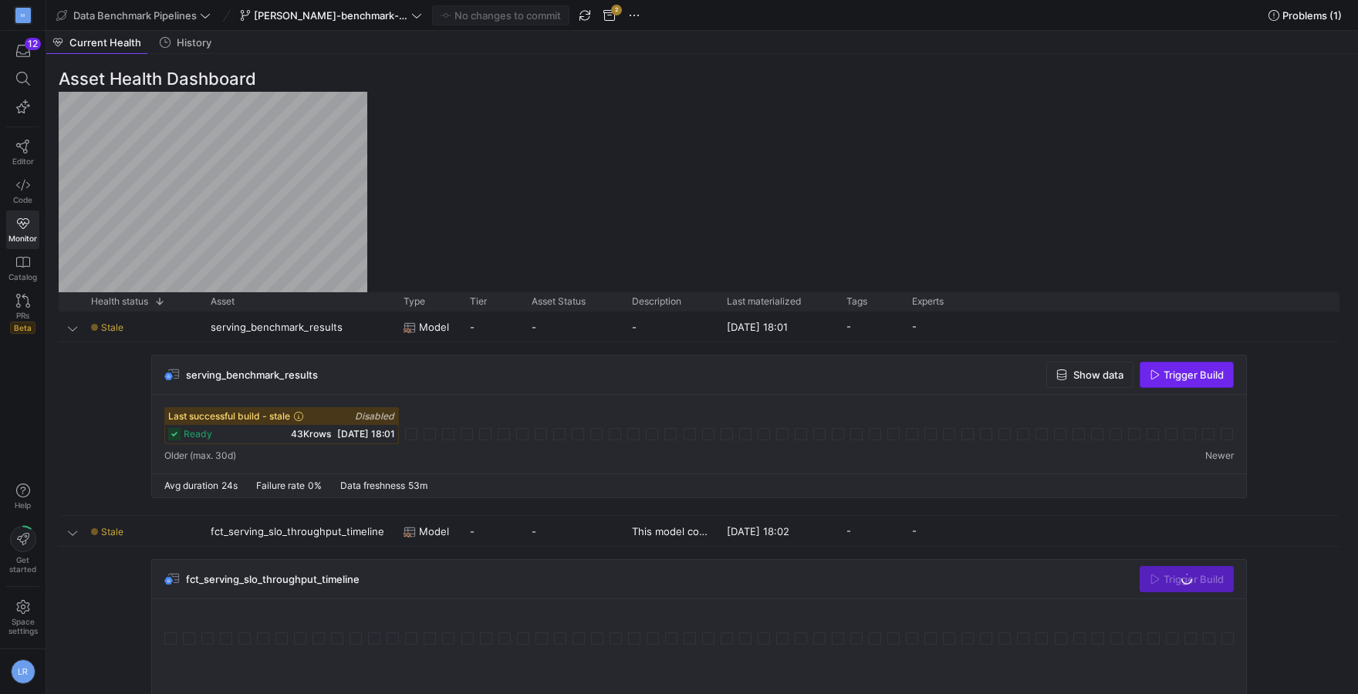
click at [1196, 383] on span "button" at bounding box center [1186, 375] width 93 height 25
click at [123, 336] on div "Stale" at bounding box center [141, 327] width 101 height 30
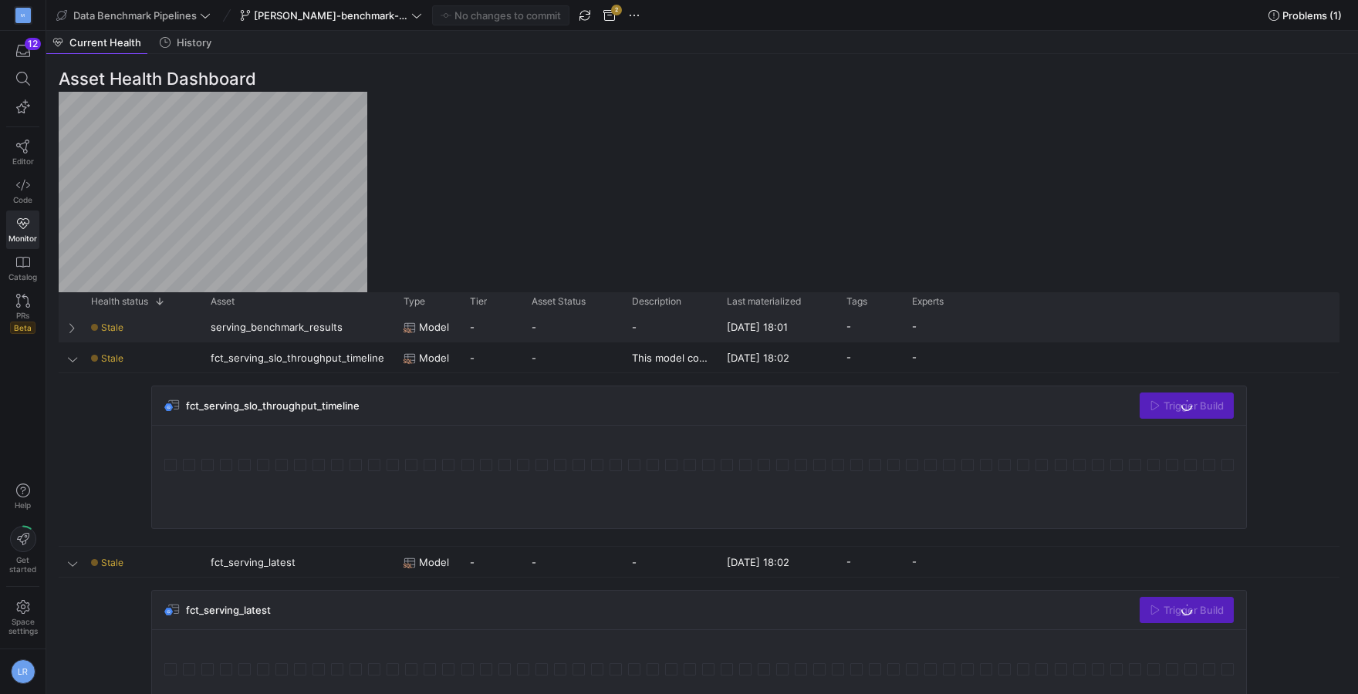
click at [112, 332] on span "Stale" at bounding box center [112, 328] width 22 height 12
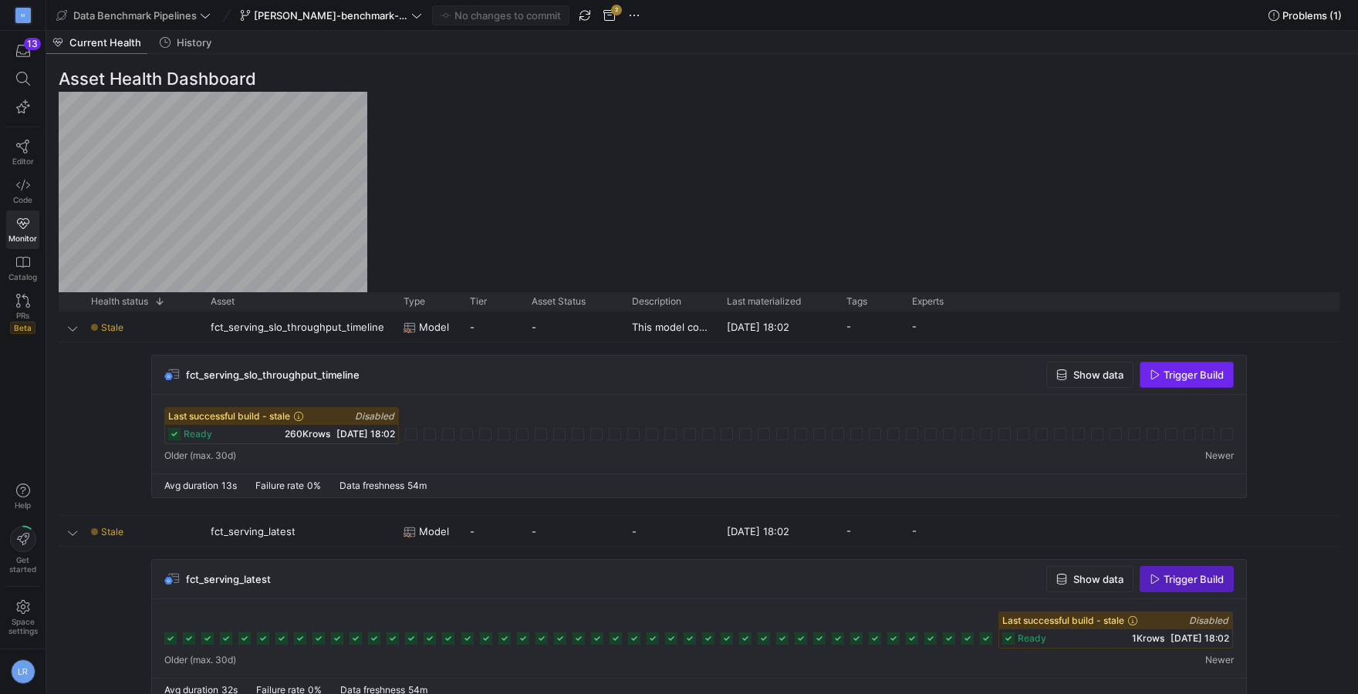
click at [1193, 370] on span "Trigger Build" at bounding box center [1193, 375] width 60 height 12
click at [191, 436] on span "ready" at bounding box center [198, 434] width 29 height 11
